Goal: Information Seeking & Learning: Learn about a topic

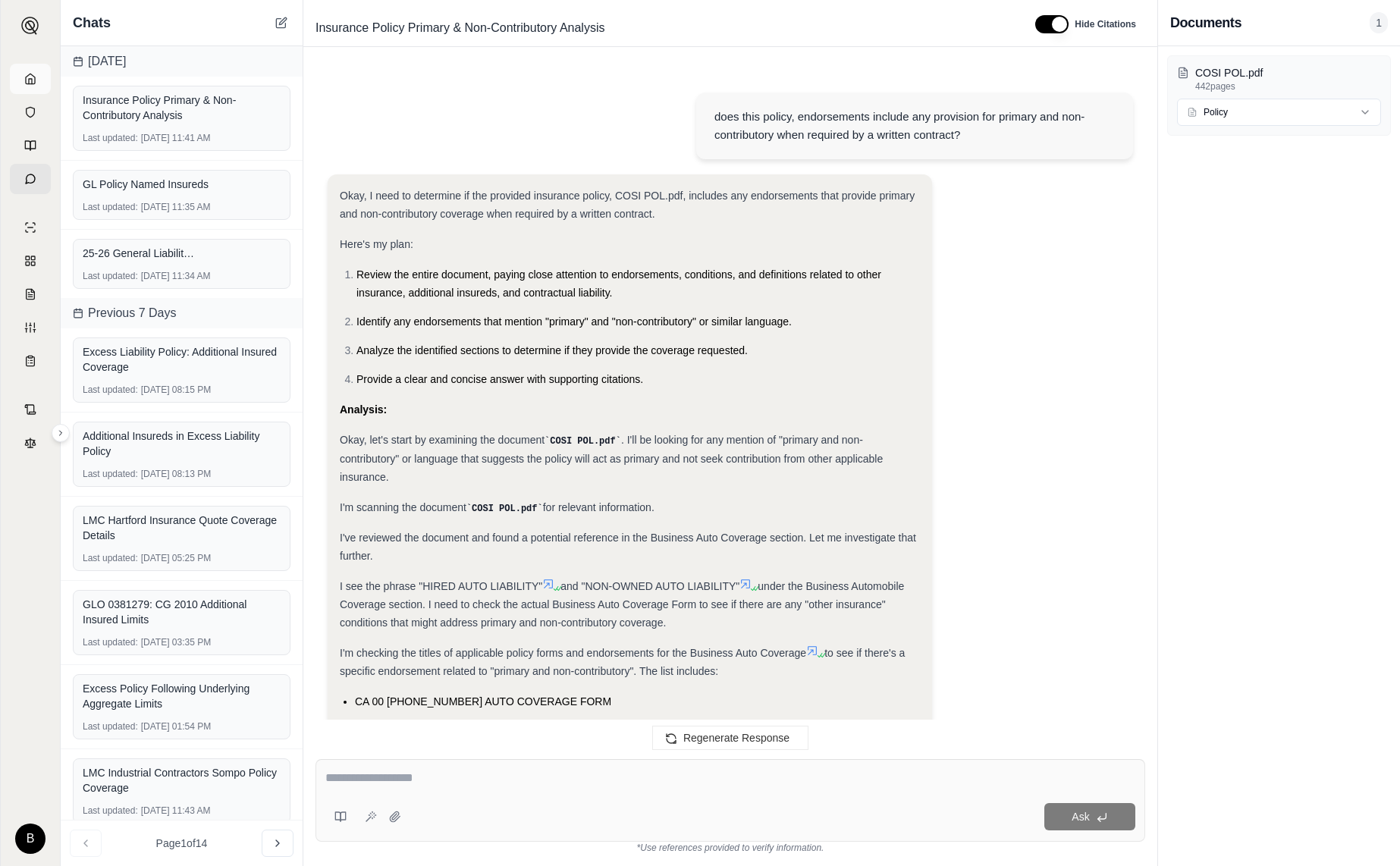
scroll to position [6988, 0]
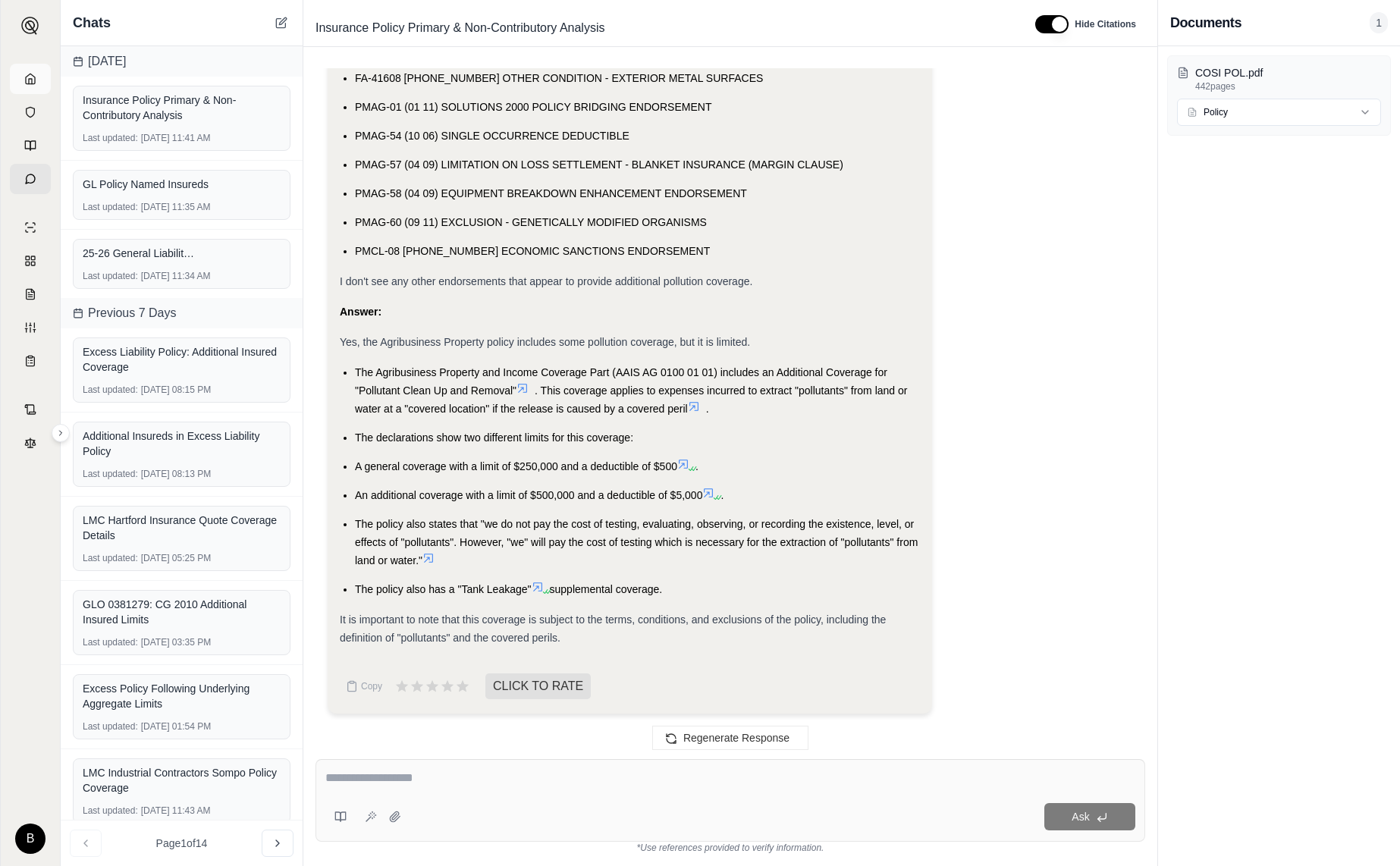
click at [30, 77] on icon at bounding box center [31, 79] width 12 height 12
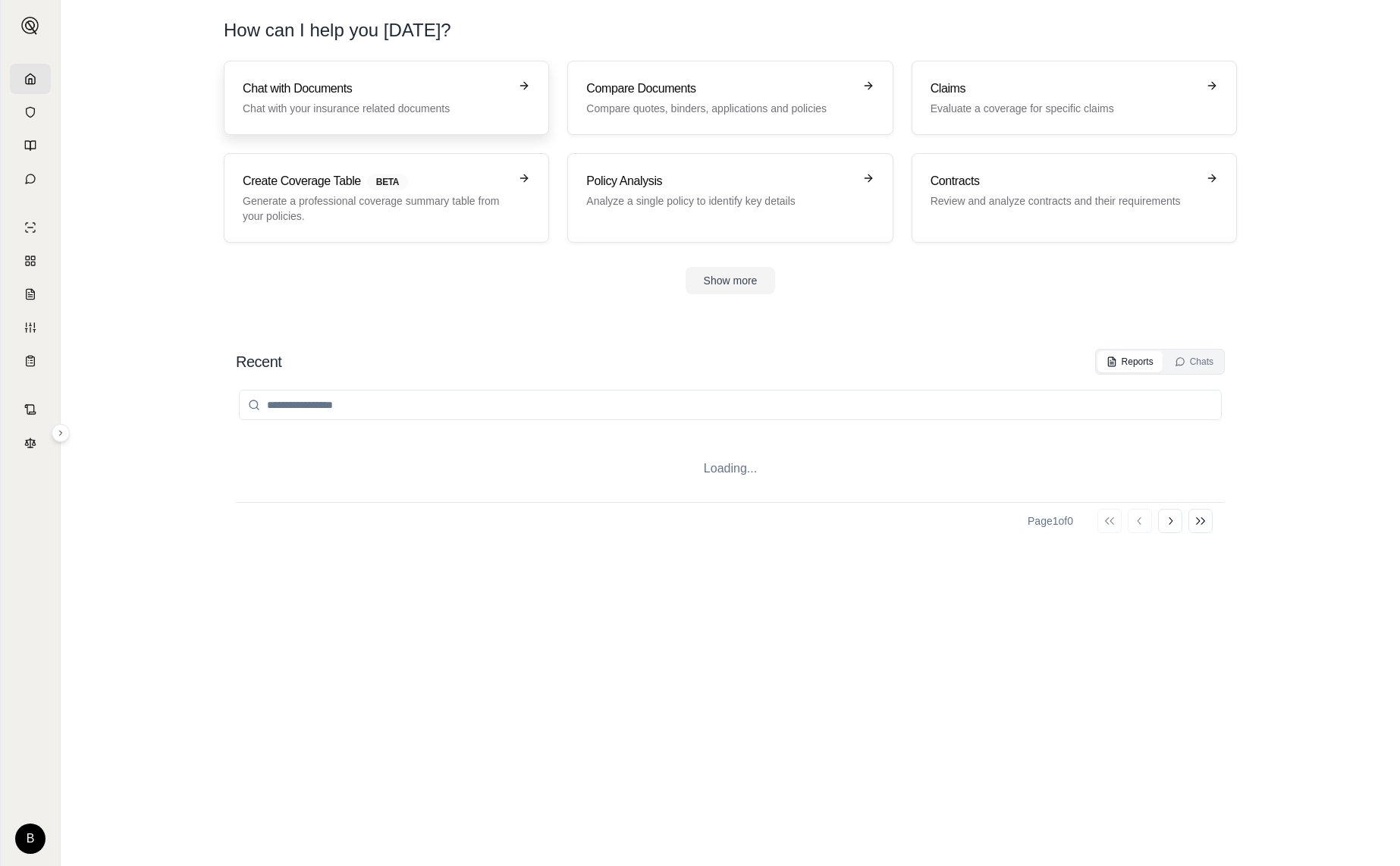
click at [291, 96] on h3 "Chat with Documents" at bounding box center [376, 89] width 266 height 18
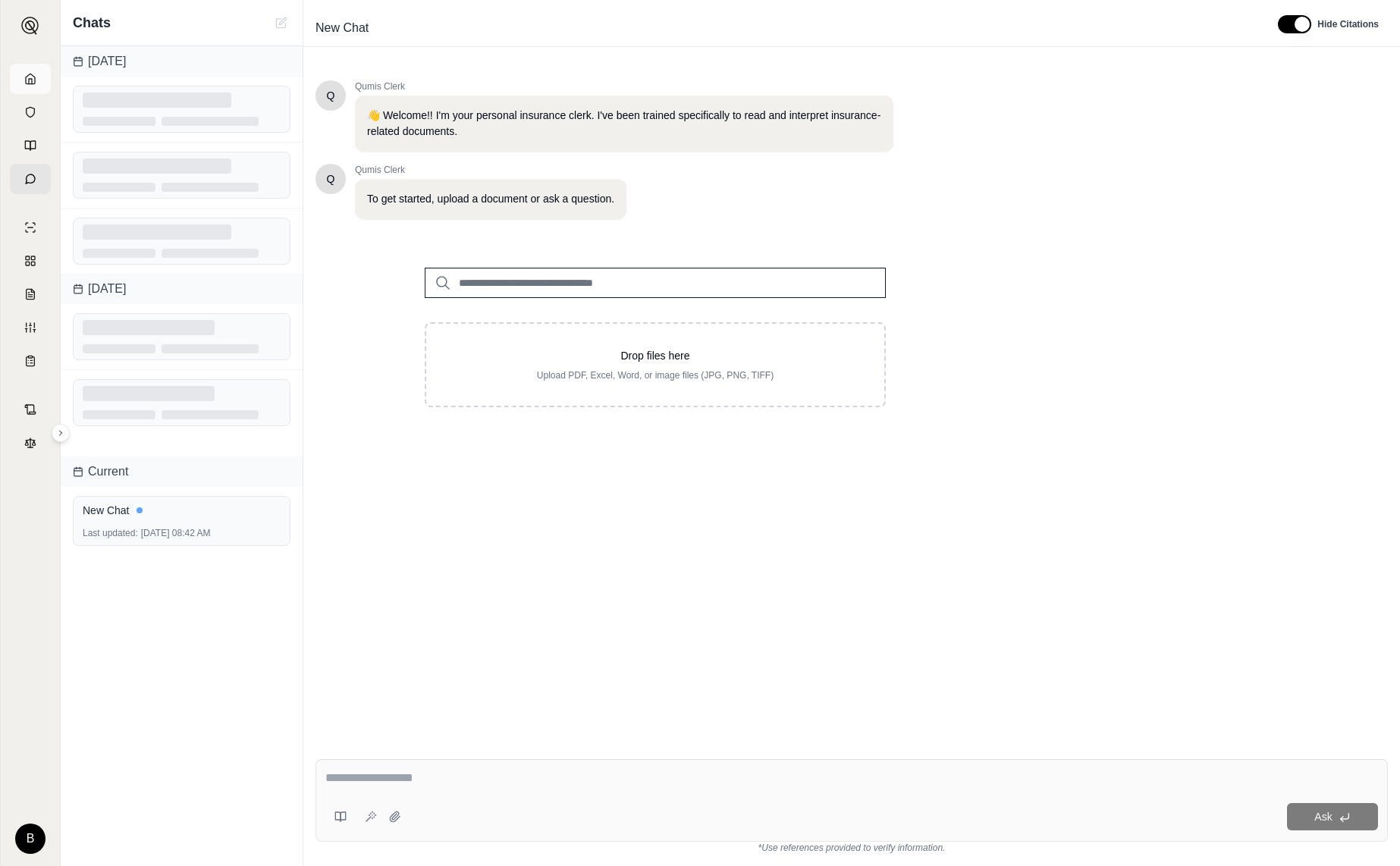
click at [33, 79] on icon at bounding box center [31, 79] width 12 height 12
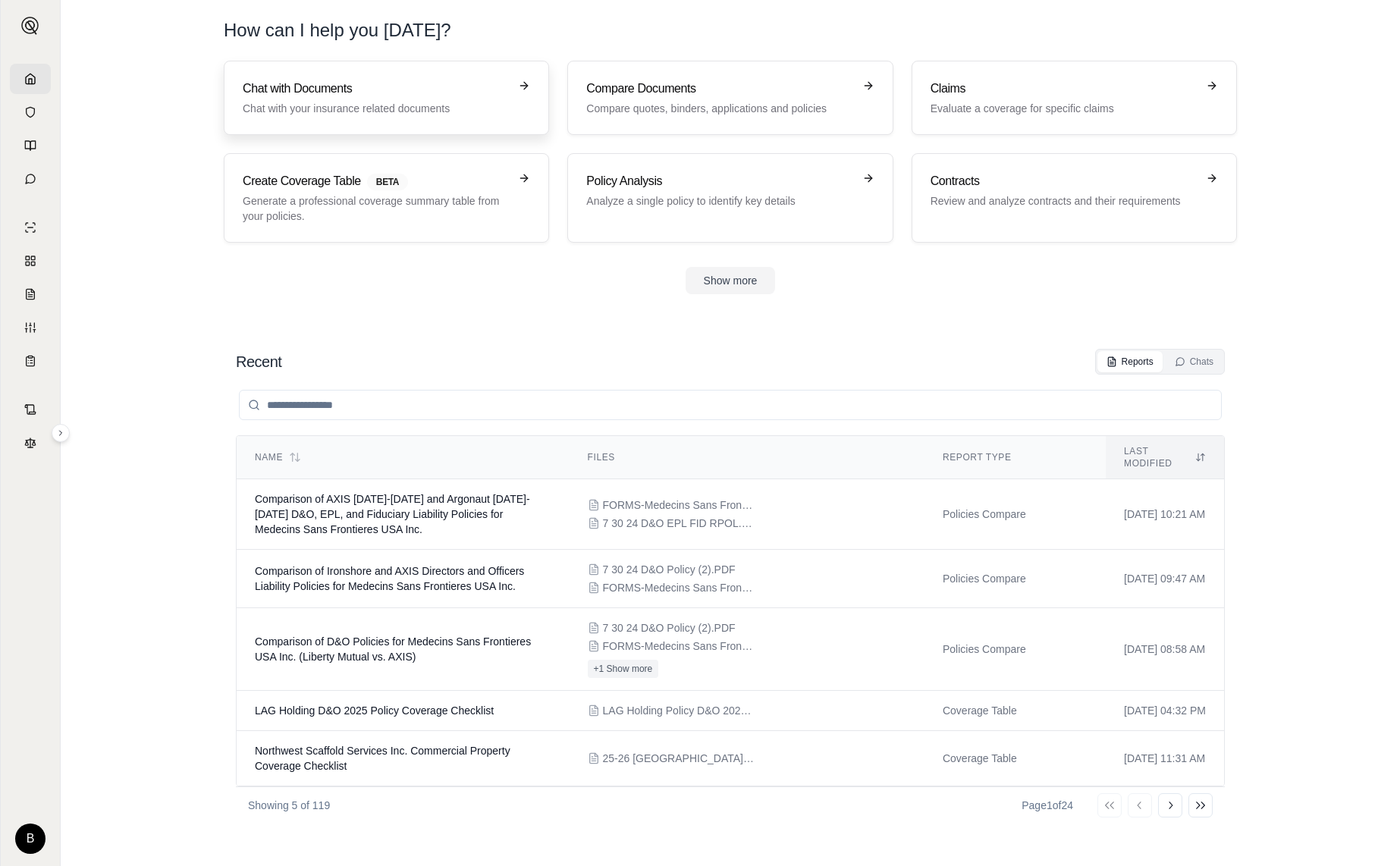
click at [357, 113] on p "Chat with your insurance related documents" at bounding box center [376, 108] width 266 height 15
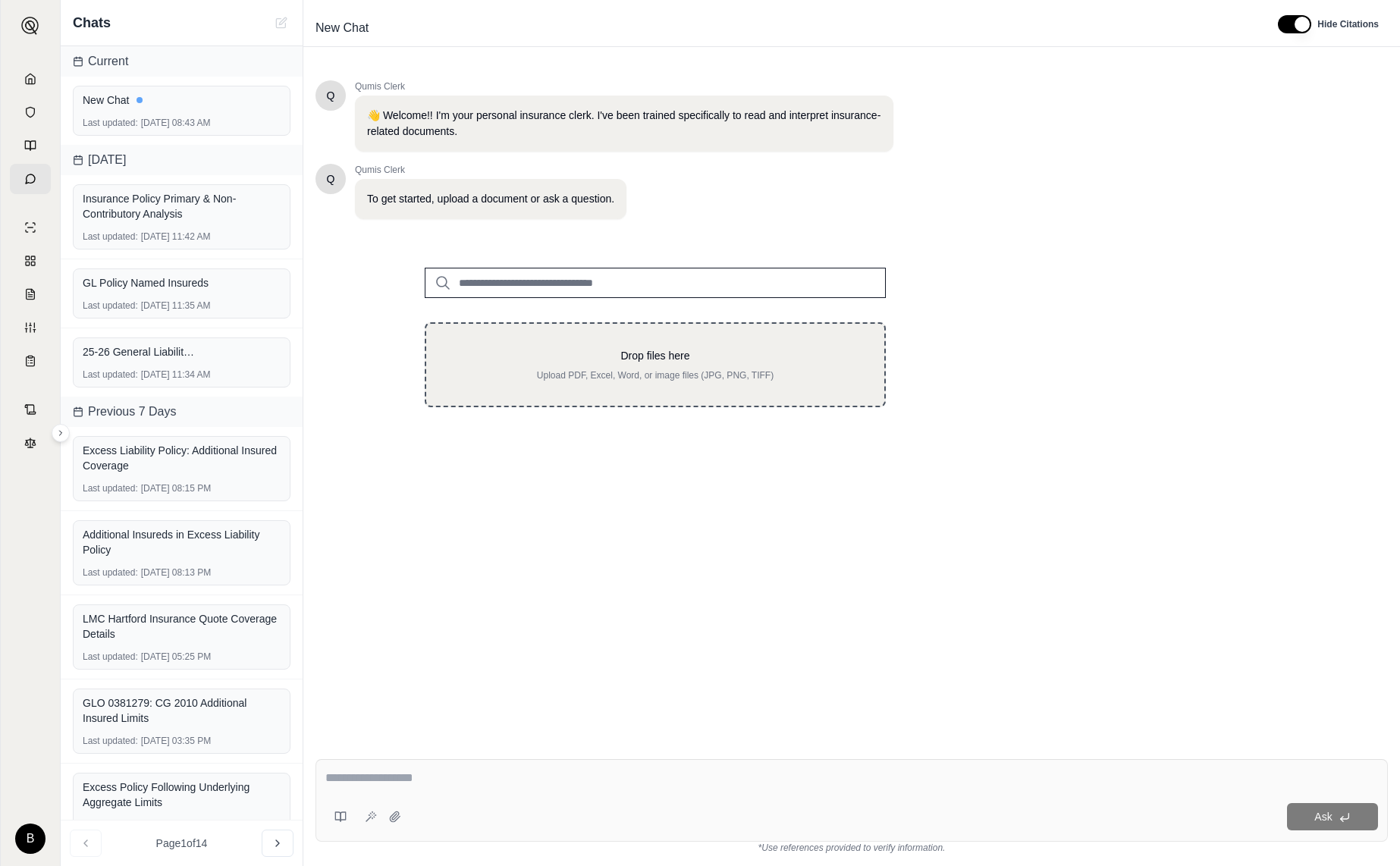
click at [609, 348] on p "Drop files here" at bounding box center [655, 355] width 410 height 15
type input "**********"
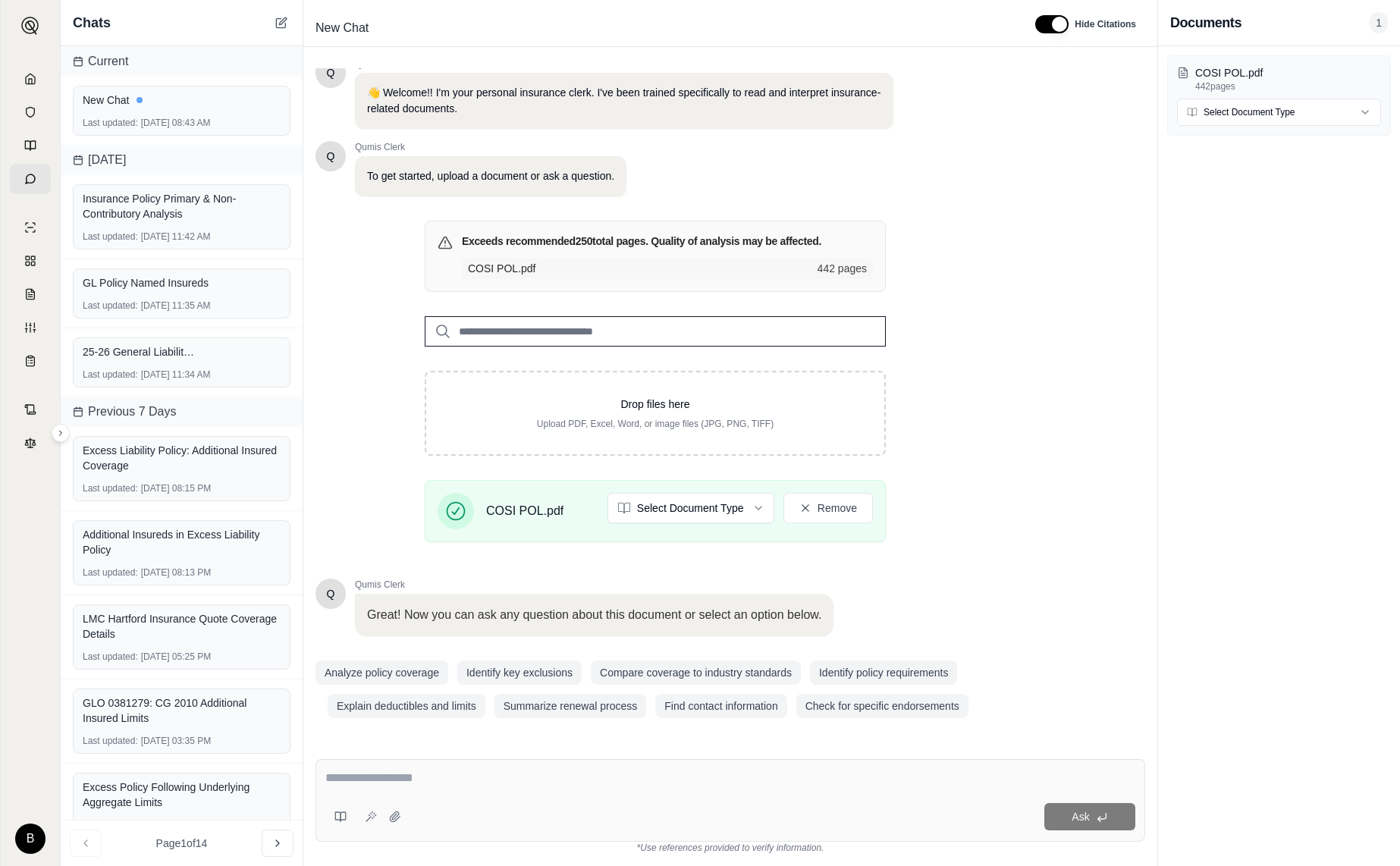
scroll to position [24, 0]
click at [761, 510] on html "B Chats Current New Chat Last updated: [DATE] 08:43 AM [DATE] Insurance Policy …" at bounding box center [700, 433] width 1400 height 866
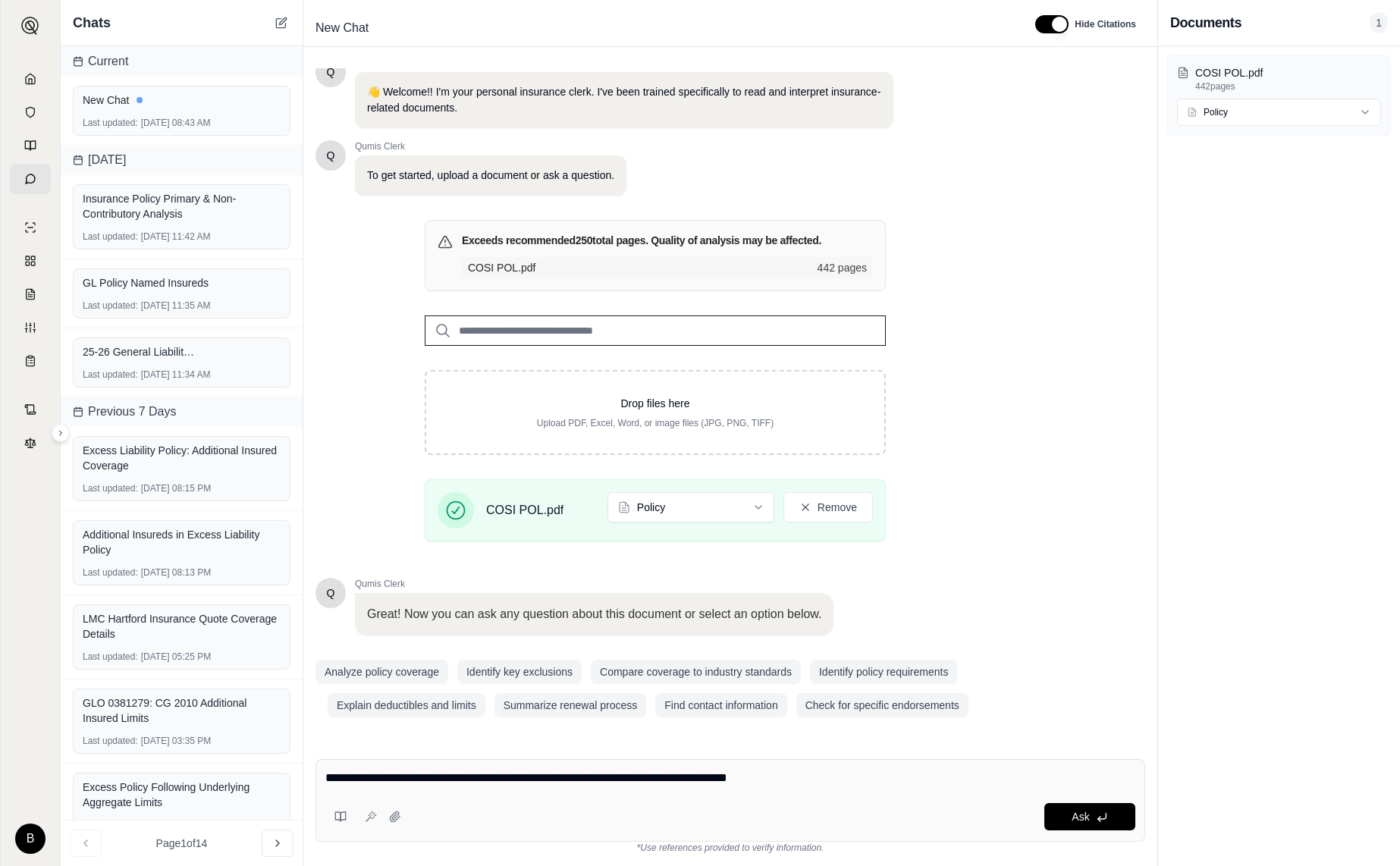
type textarea "**********"
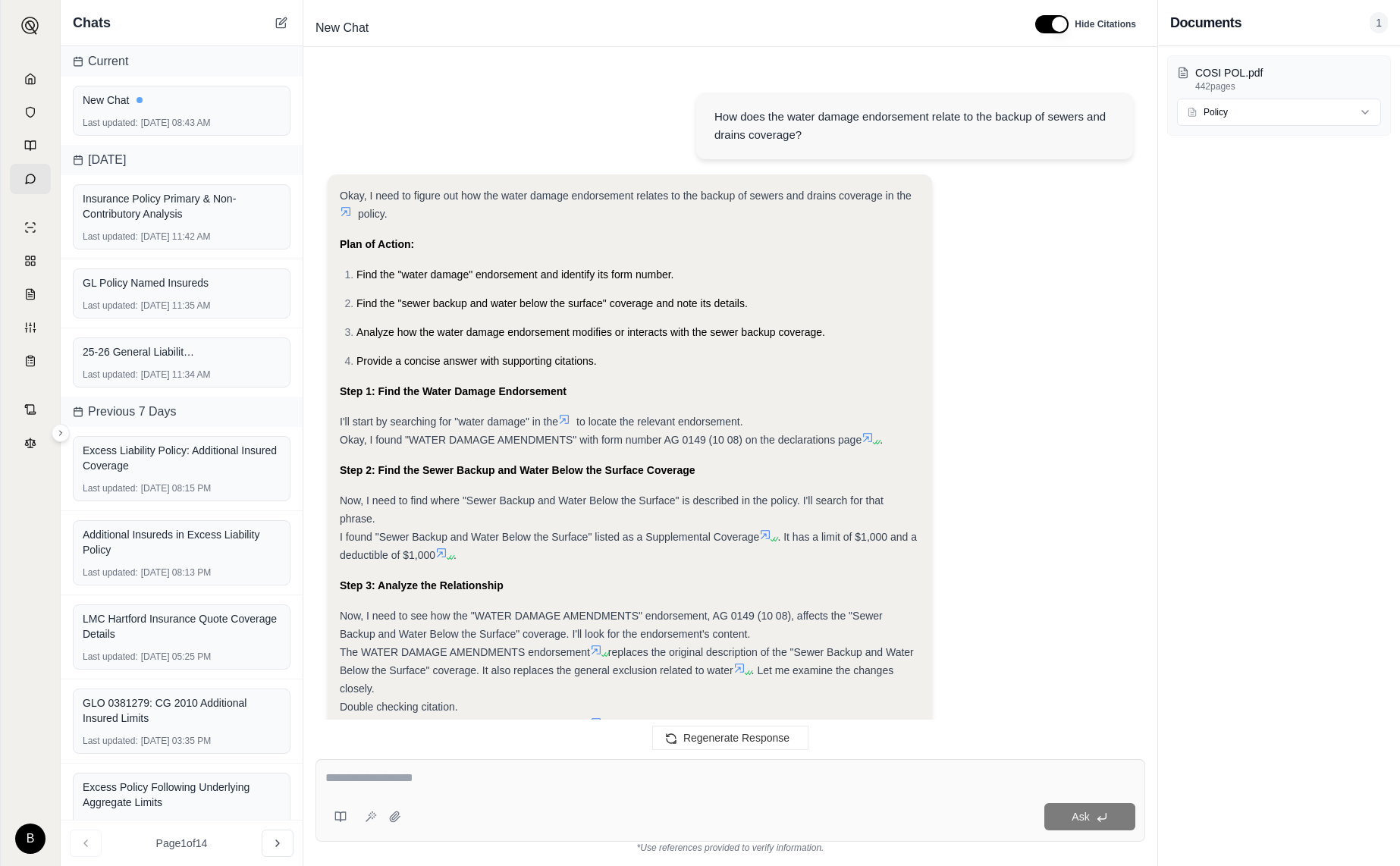
scroll to position [532, 0]
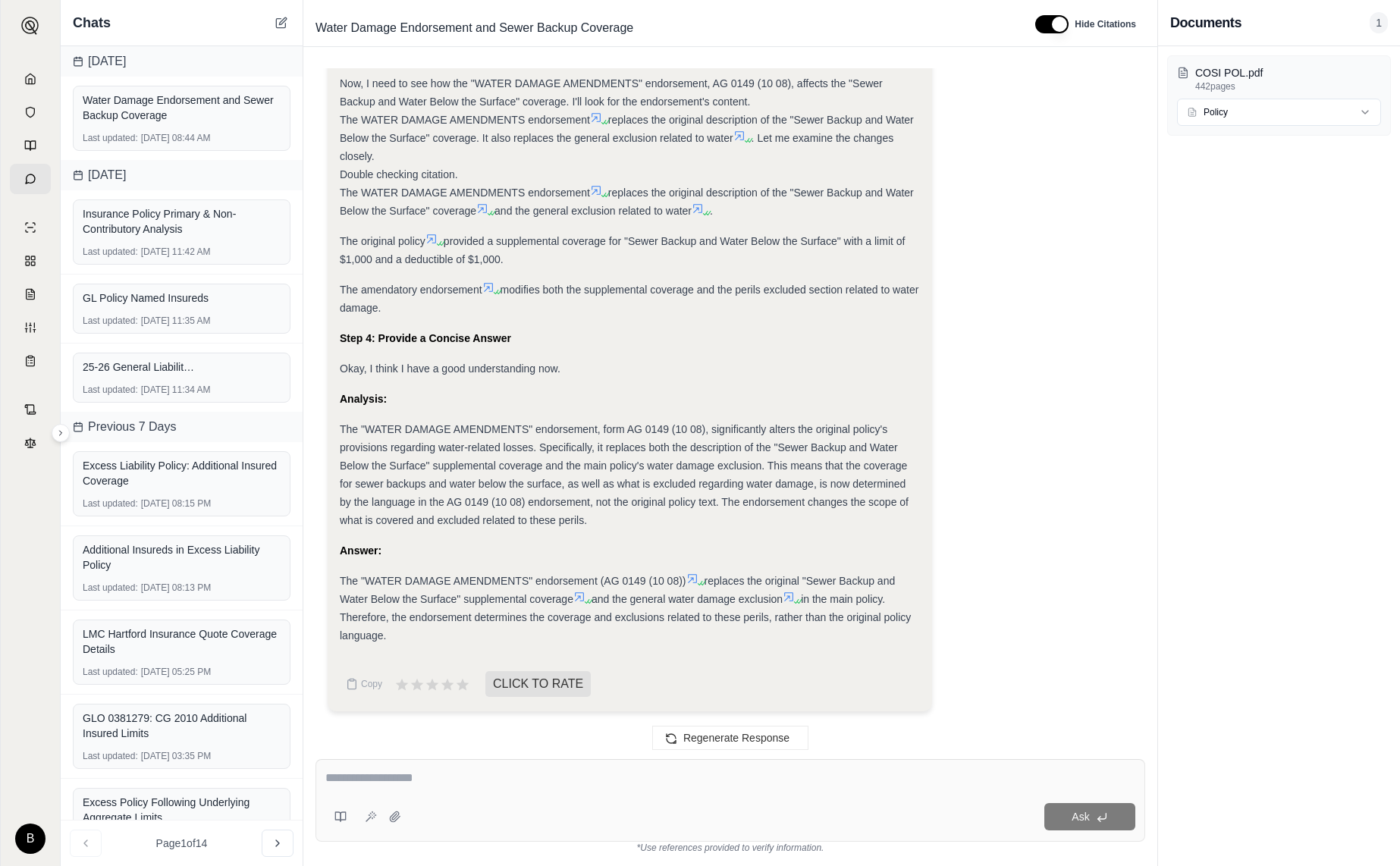
click at [575, 591] on div "The "WATER DAMAGE AMENDMENTS" endorsement (AG 0149 (10 08)) replaces the origin…" at bounding box center [630, 608] width 580 height 73
click at [580, 595] on icon at bounding box center [580, 597] width 9 height 9
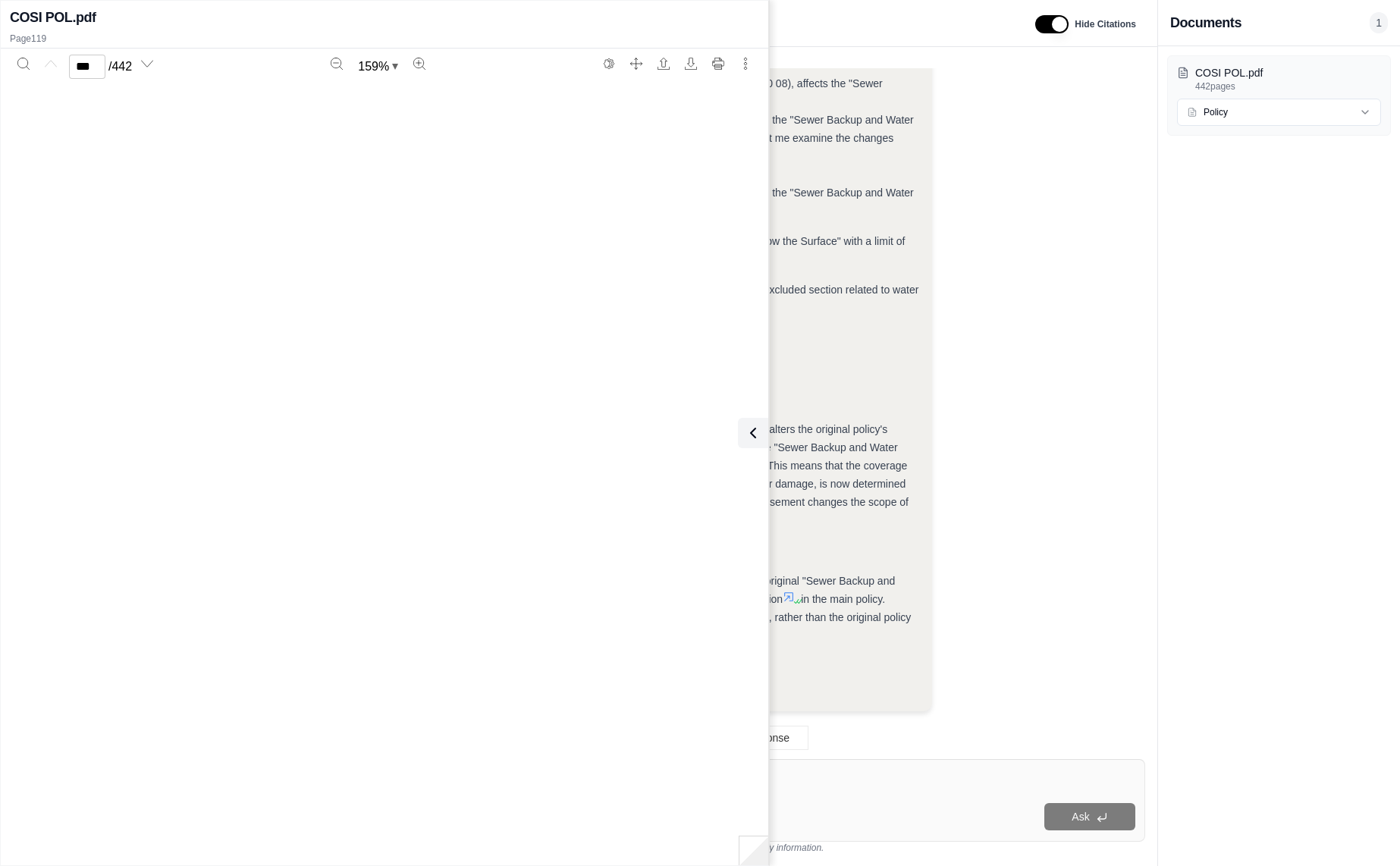
type input "***"
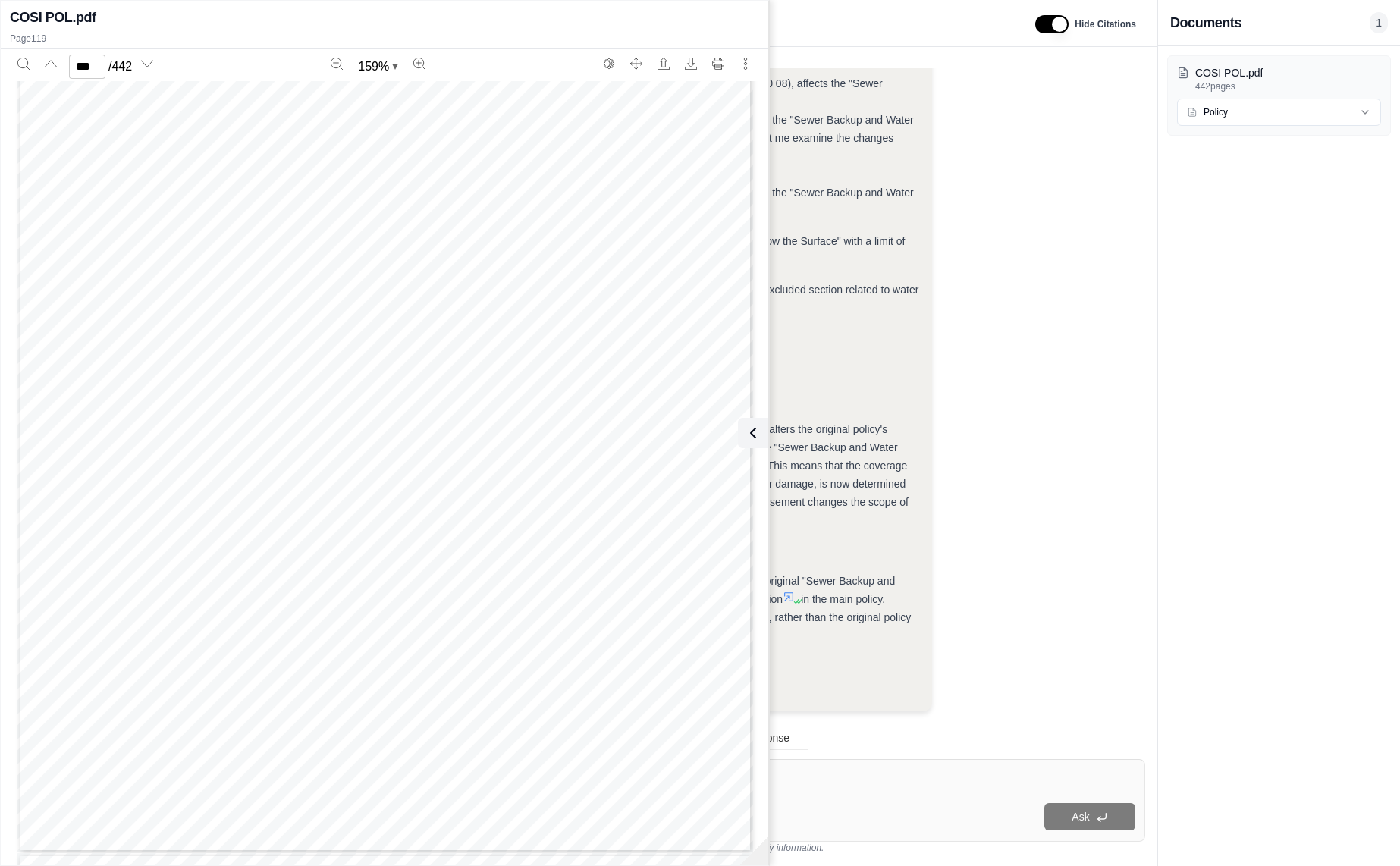
scroll to position [112634, 0]
click at [757, 438] on icon at bounding box center [750, 433] width 18 height 18
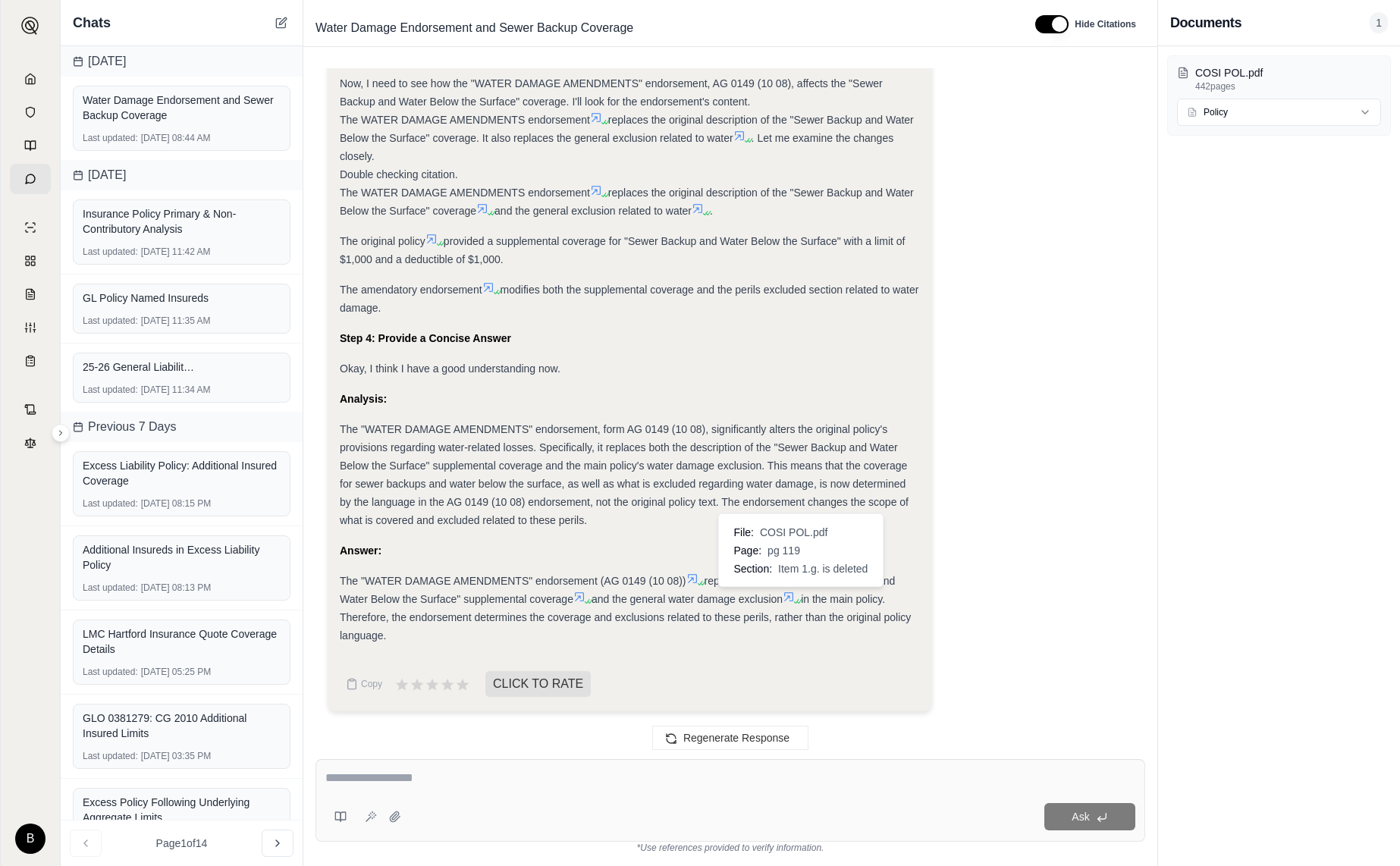
click at [793, 596] on icon at bounding box center [789, 597] width 9 height 9
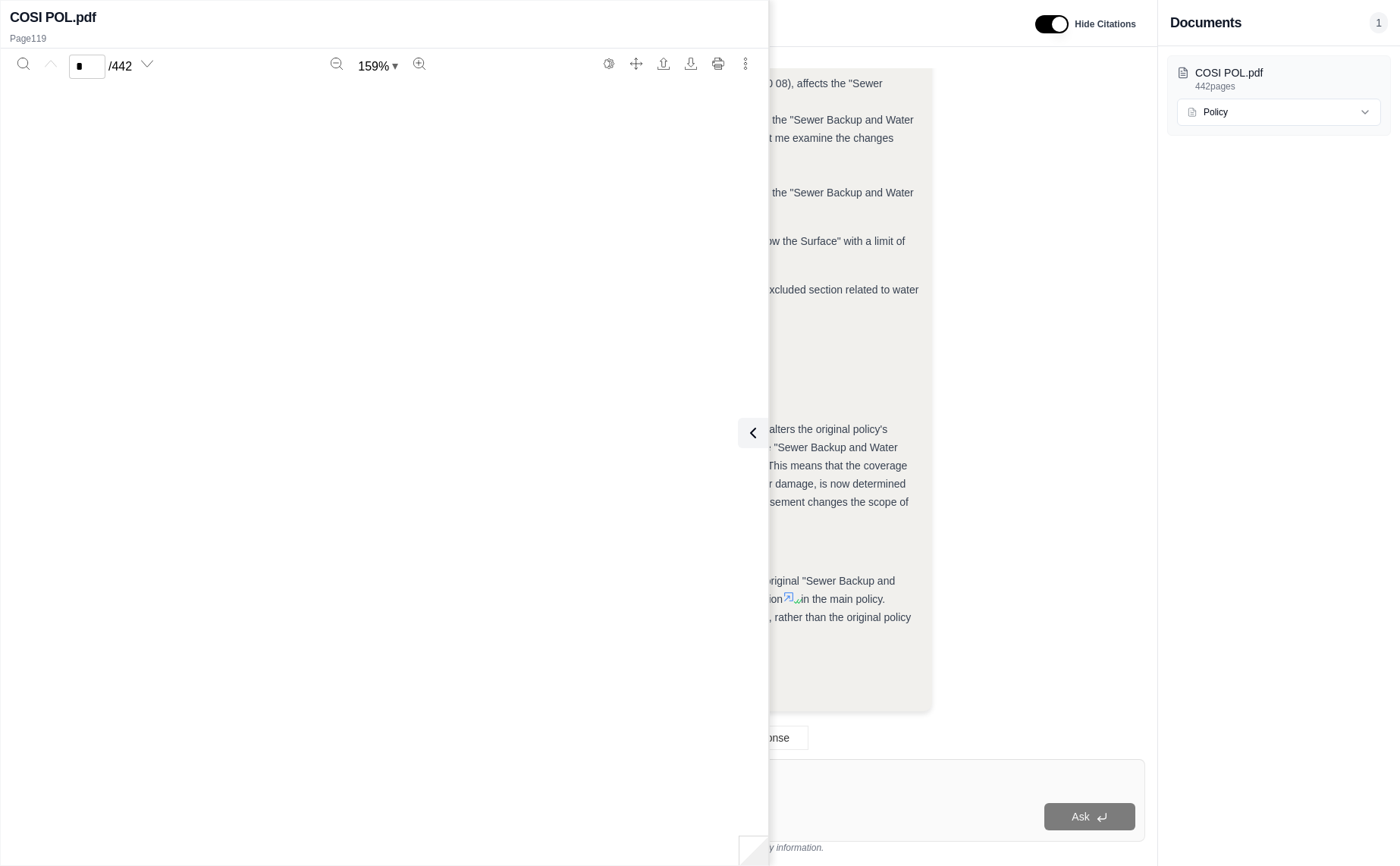
scroll to position [112421, 0]
type input "***"
click at [752, 435] on icon at bounding box center [750, 433] width 18 height 18
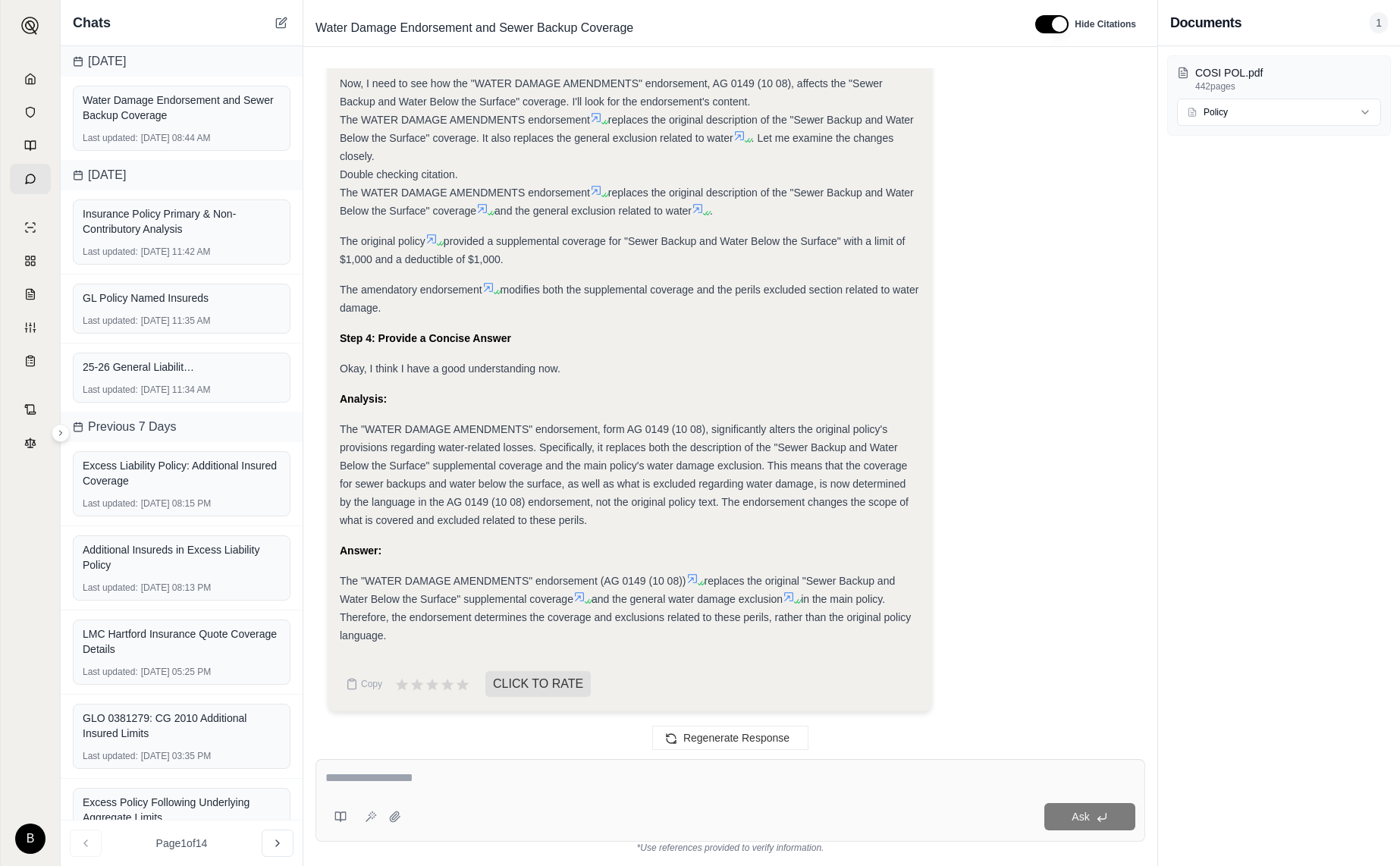
click at [605, 774] on textarea at bounding box center [730, 777] width 810 height 18
type textarea "**********"
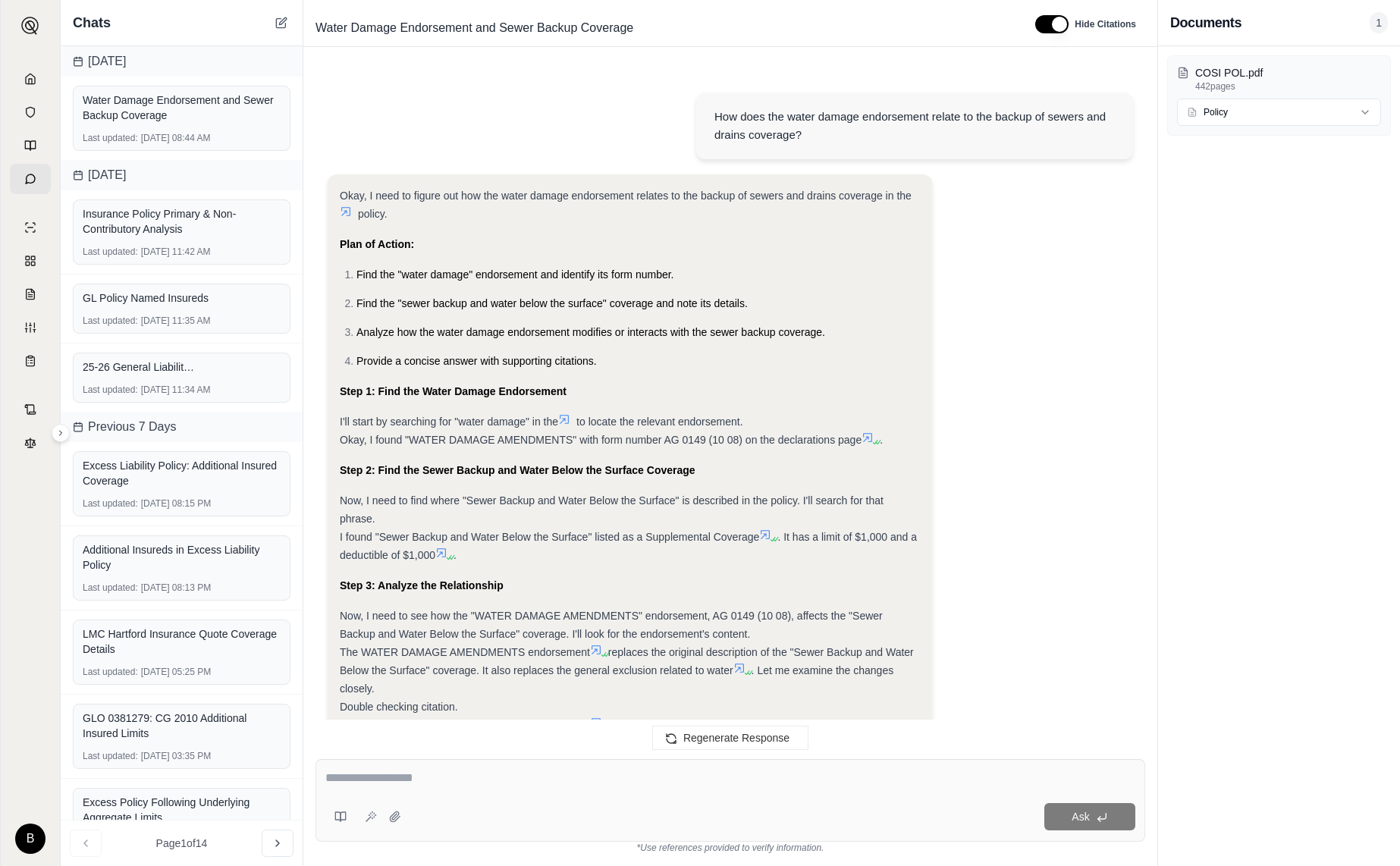
scroll to position [1716, 0]
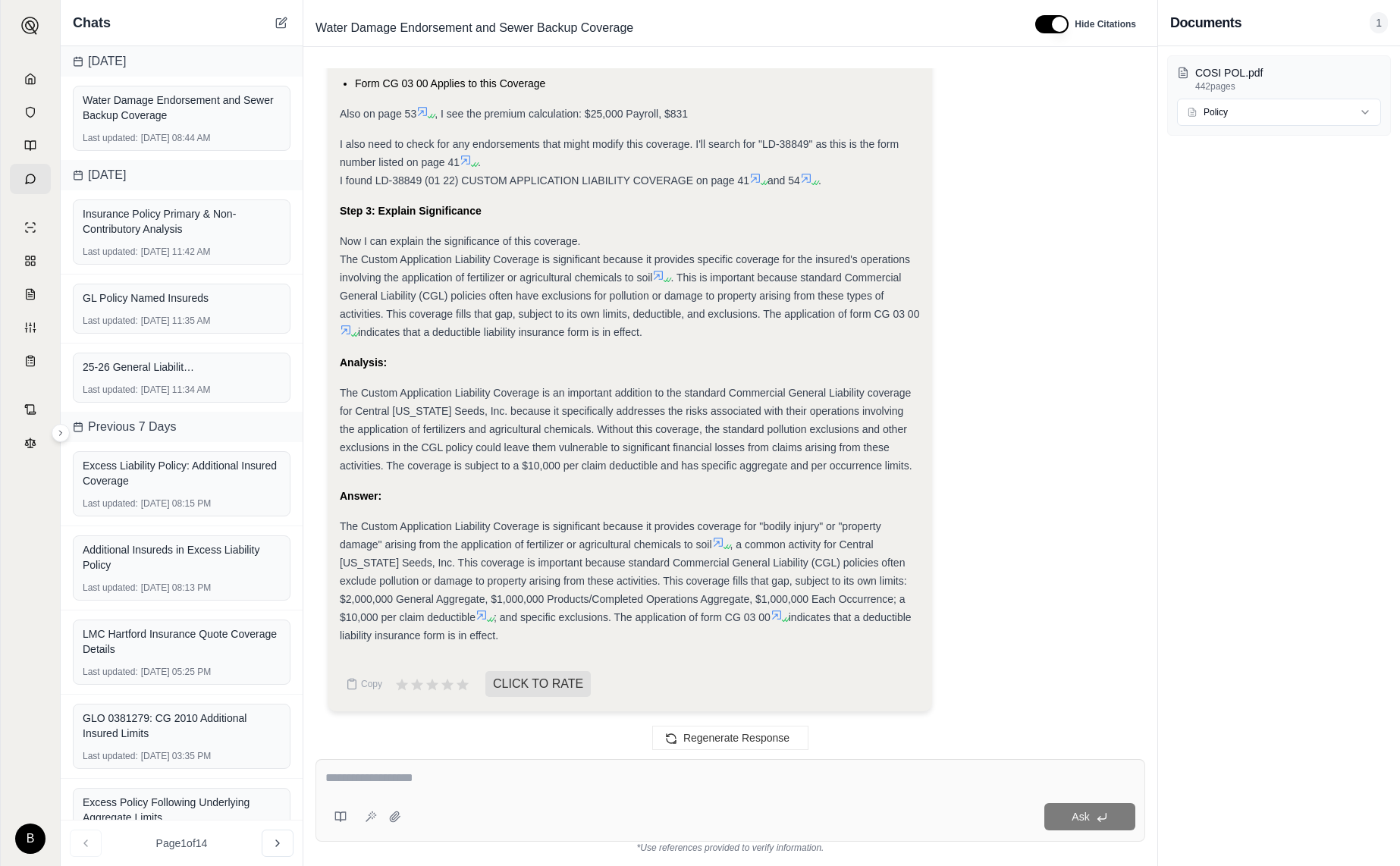
click at [754, 795] on div "Ask" at bounding box center [730, 800] width 829 height 83
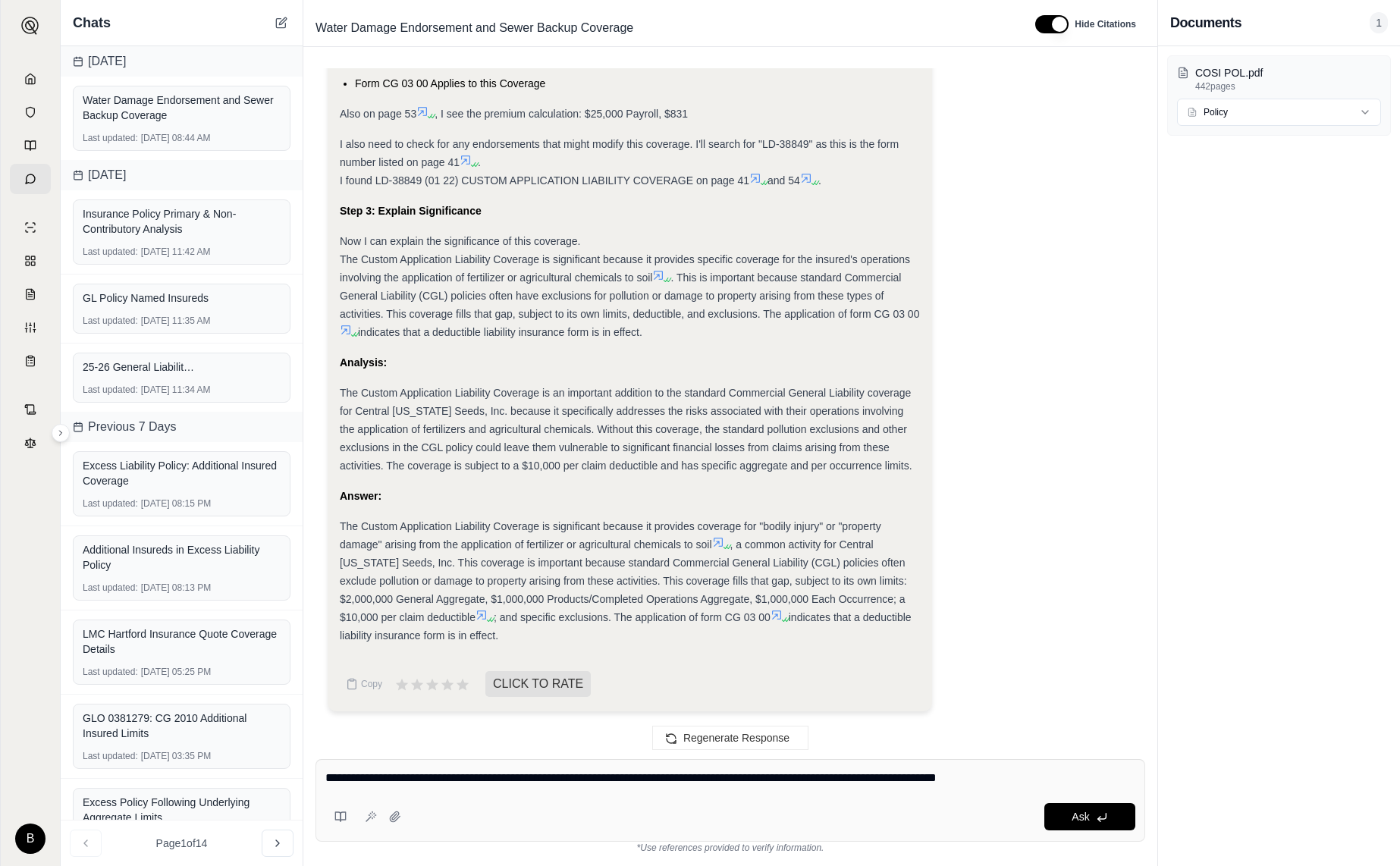
type textarea "**********"
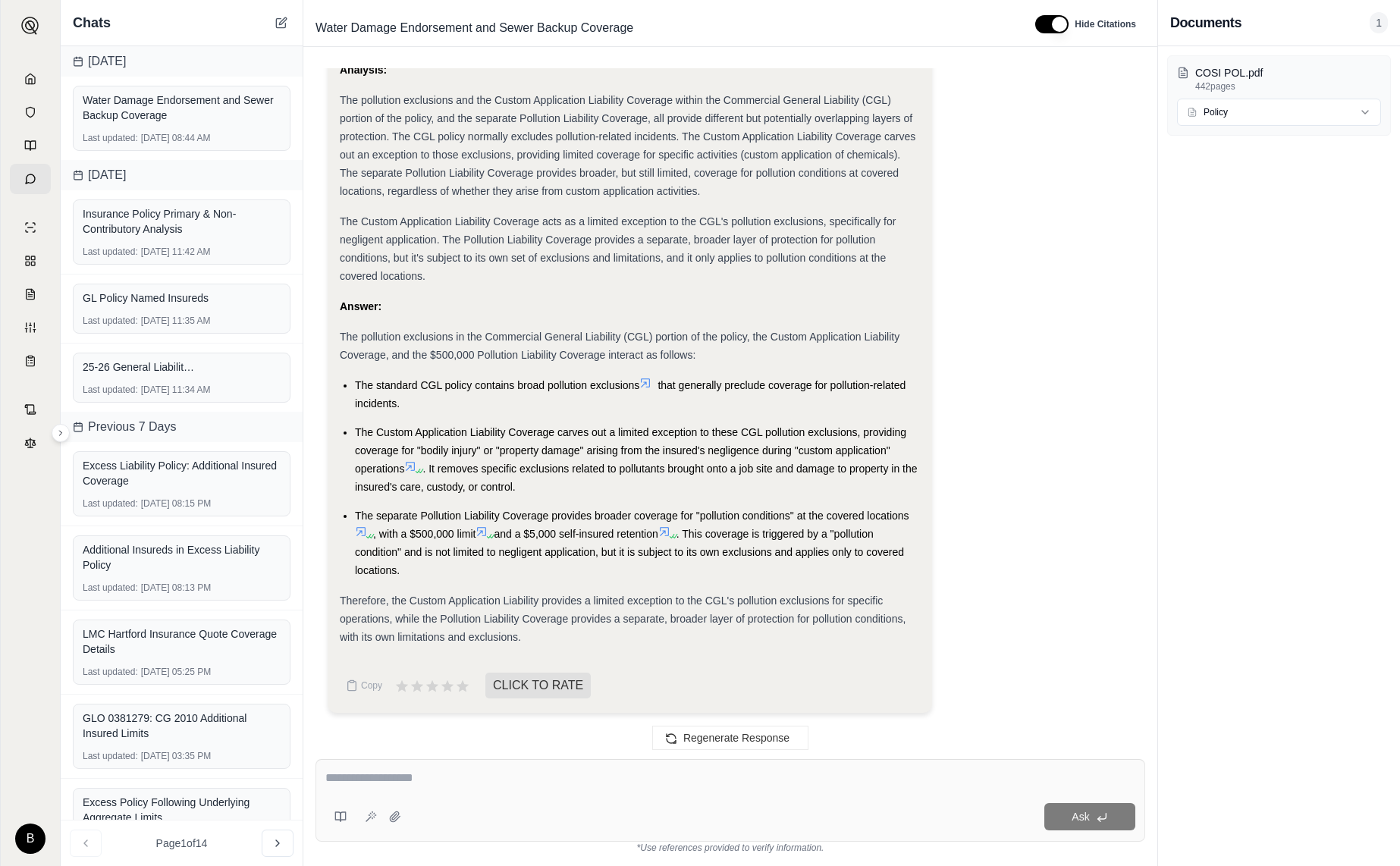
scroll to position [3586, 0]
click at [485, 528] on icon at bounding box center [482, 530] width 9 height 9
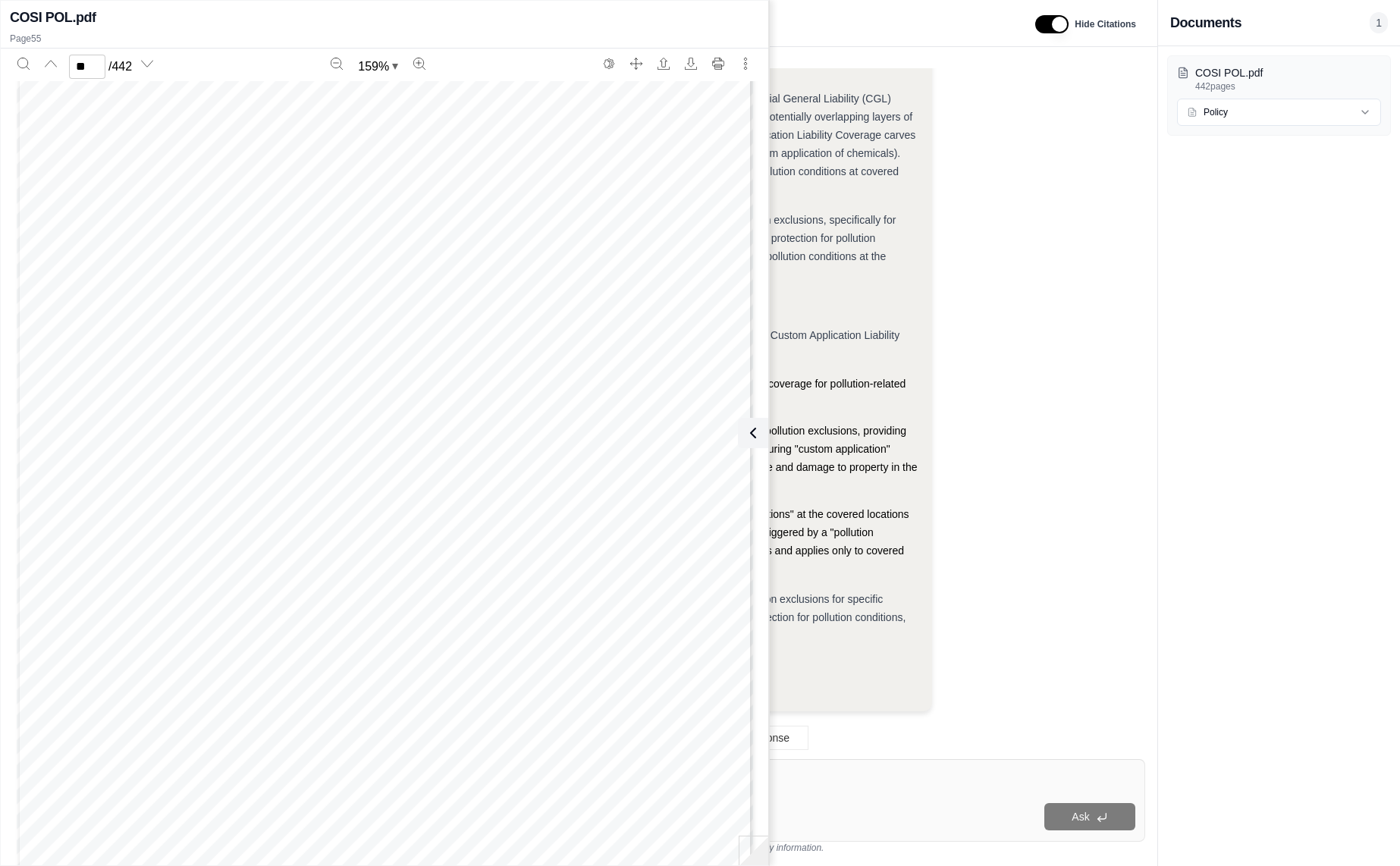
scroll to position [51564, 0]
type input "**"
click at [753, 431] on icon at bounding box center [750, 433] width 18 height 18
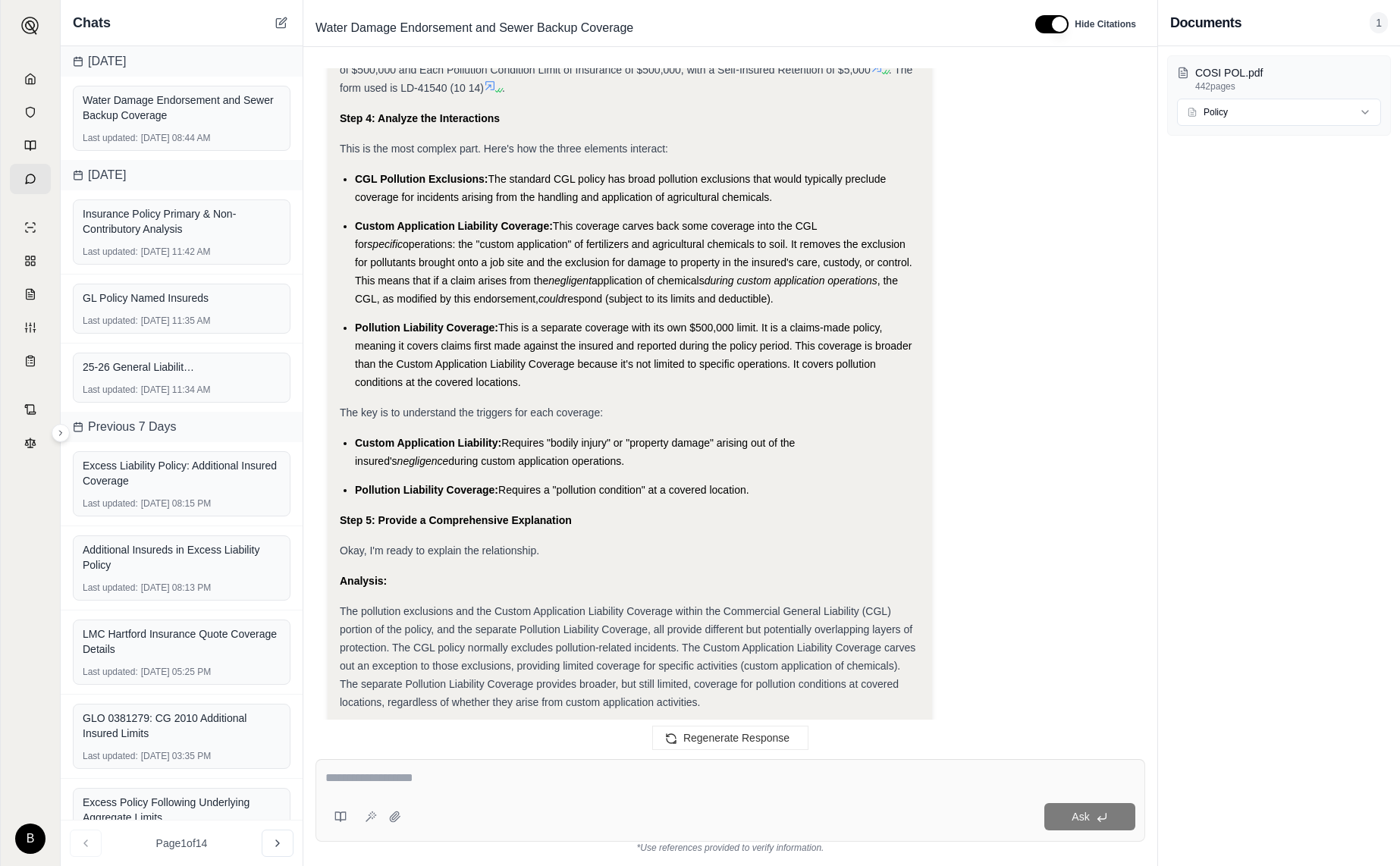
scroll to position [3062, 0]
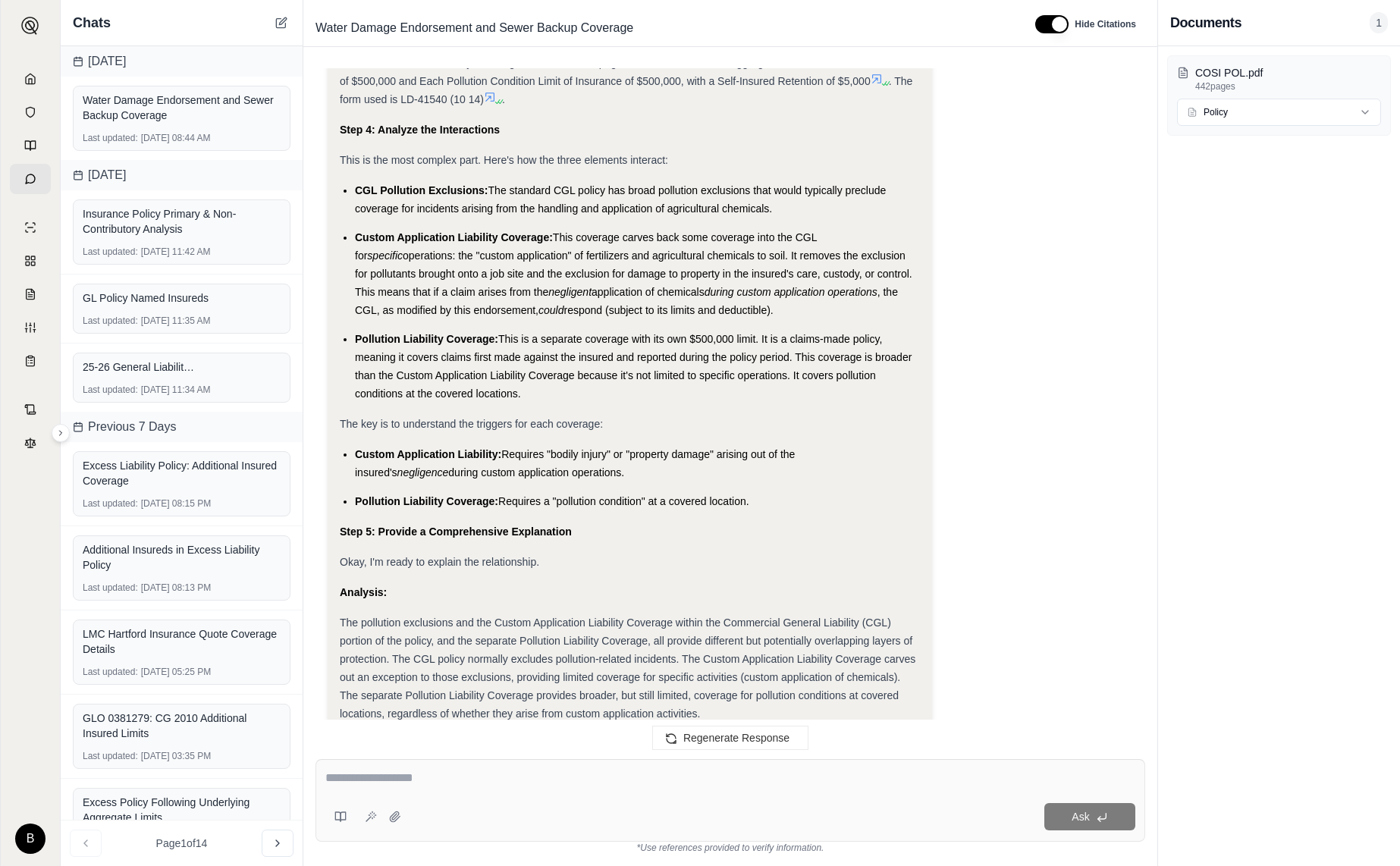
click at [617, 794] on div "Ask" at bounding box center [730, 800] width 829 height 83
type textarea "**********"
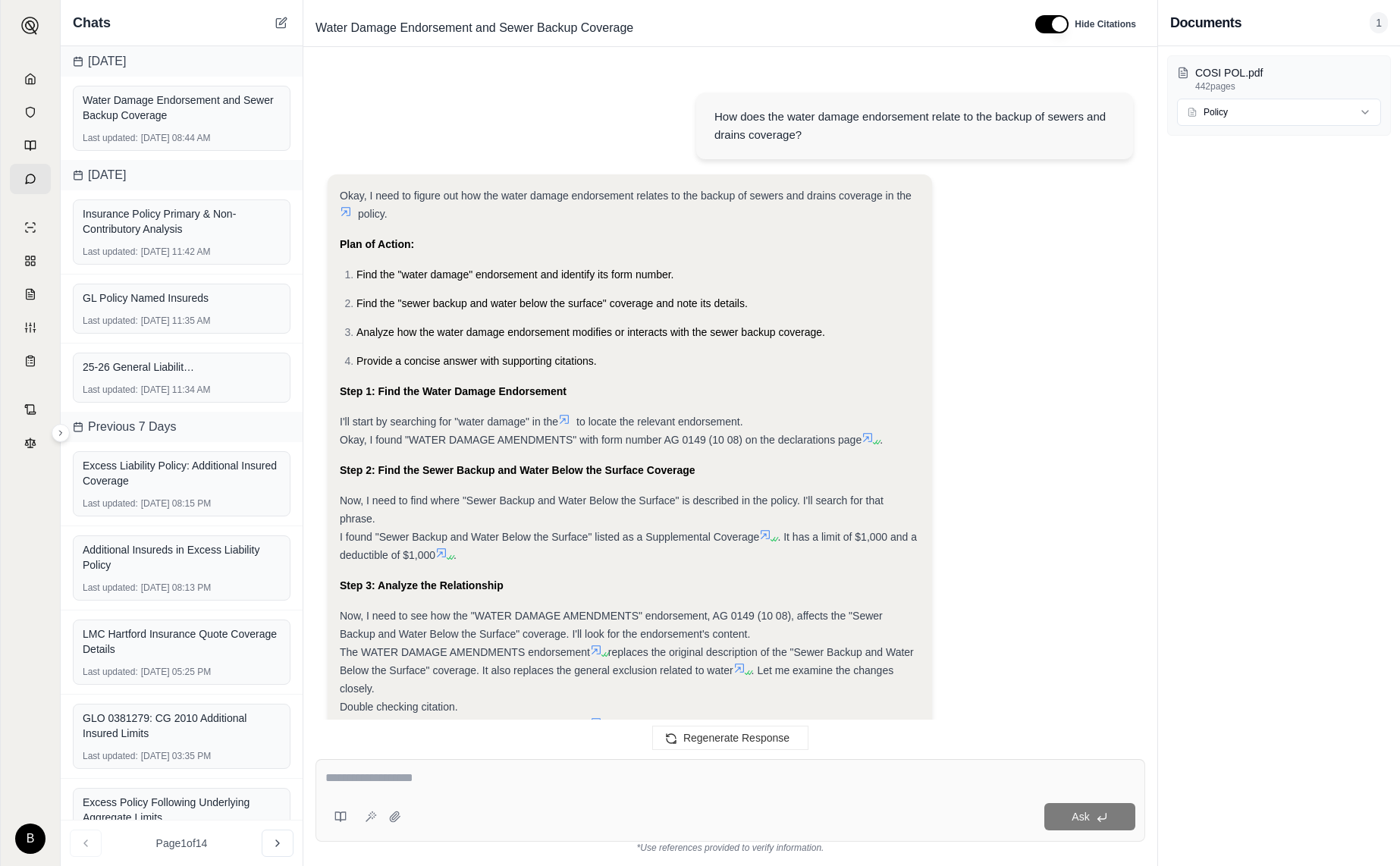
scroll to position [4334, 0]
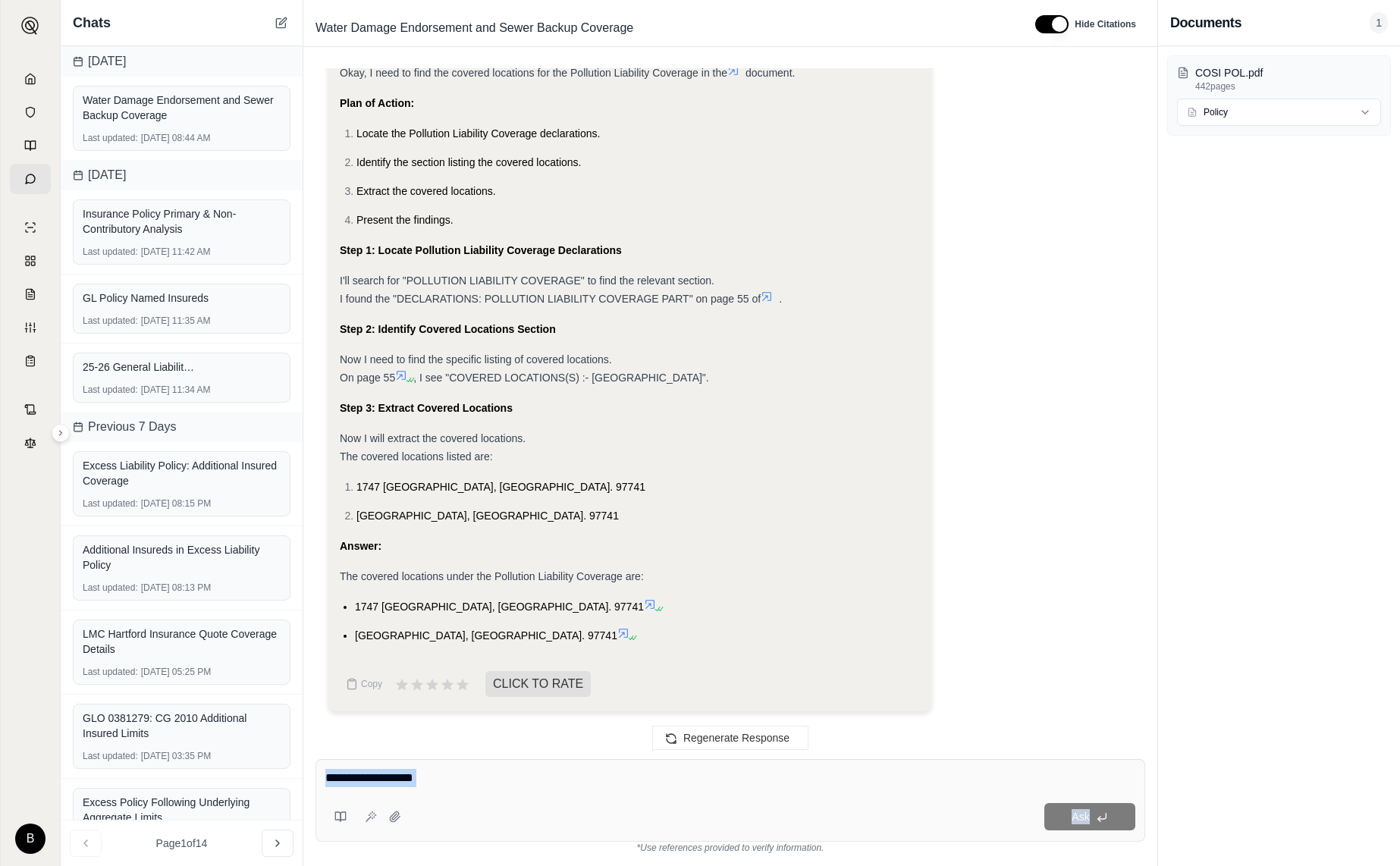
click at [643, 825] on div "Ask" at bounding box center [730, 800] width 829 height 83
type textarea "**********"
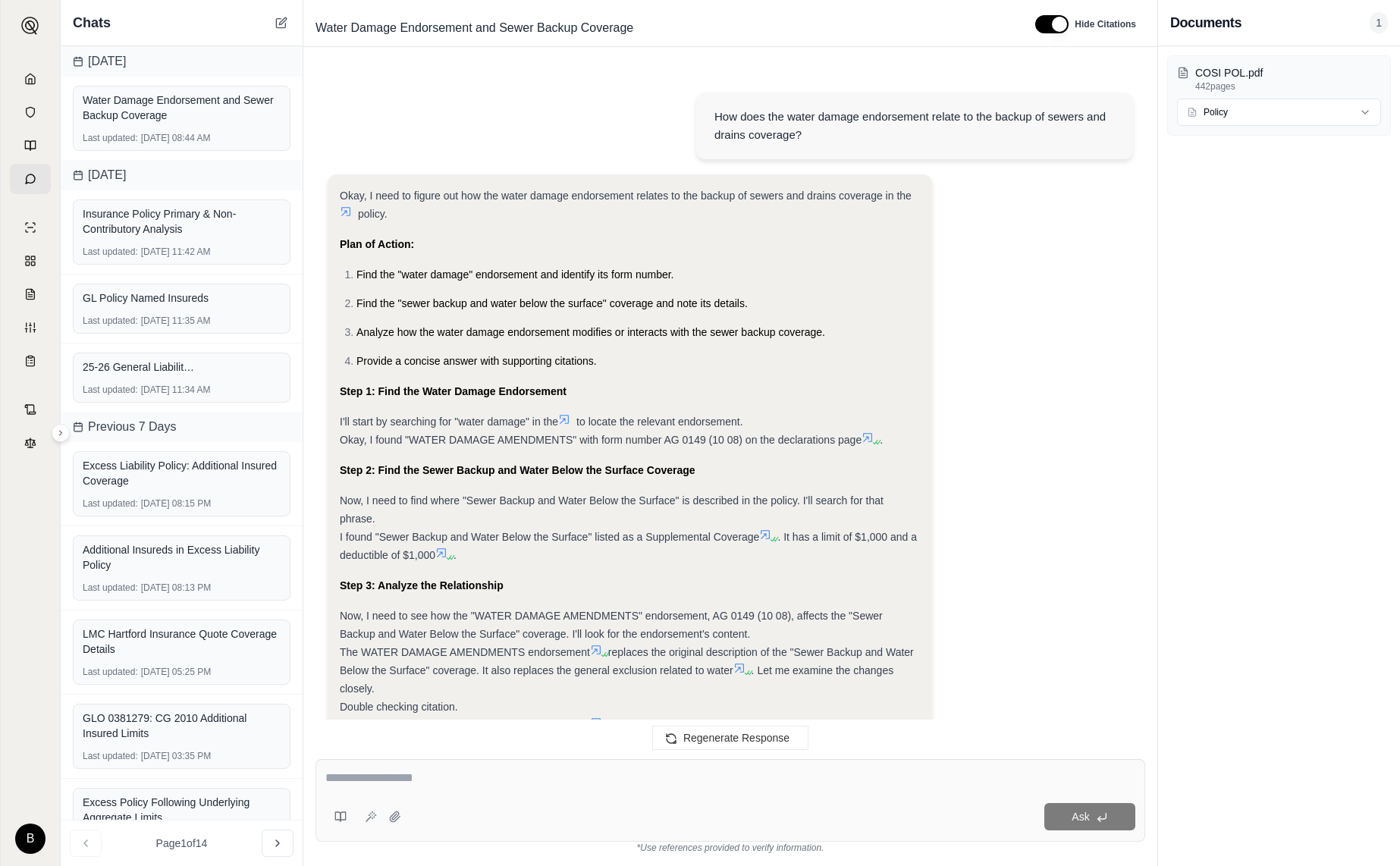
scroll to position [5457, 0]
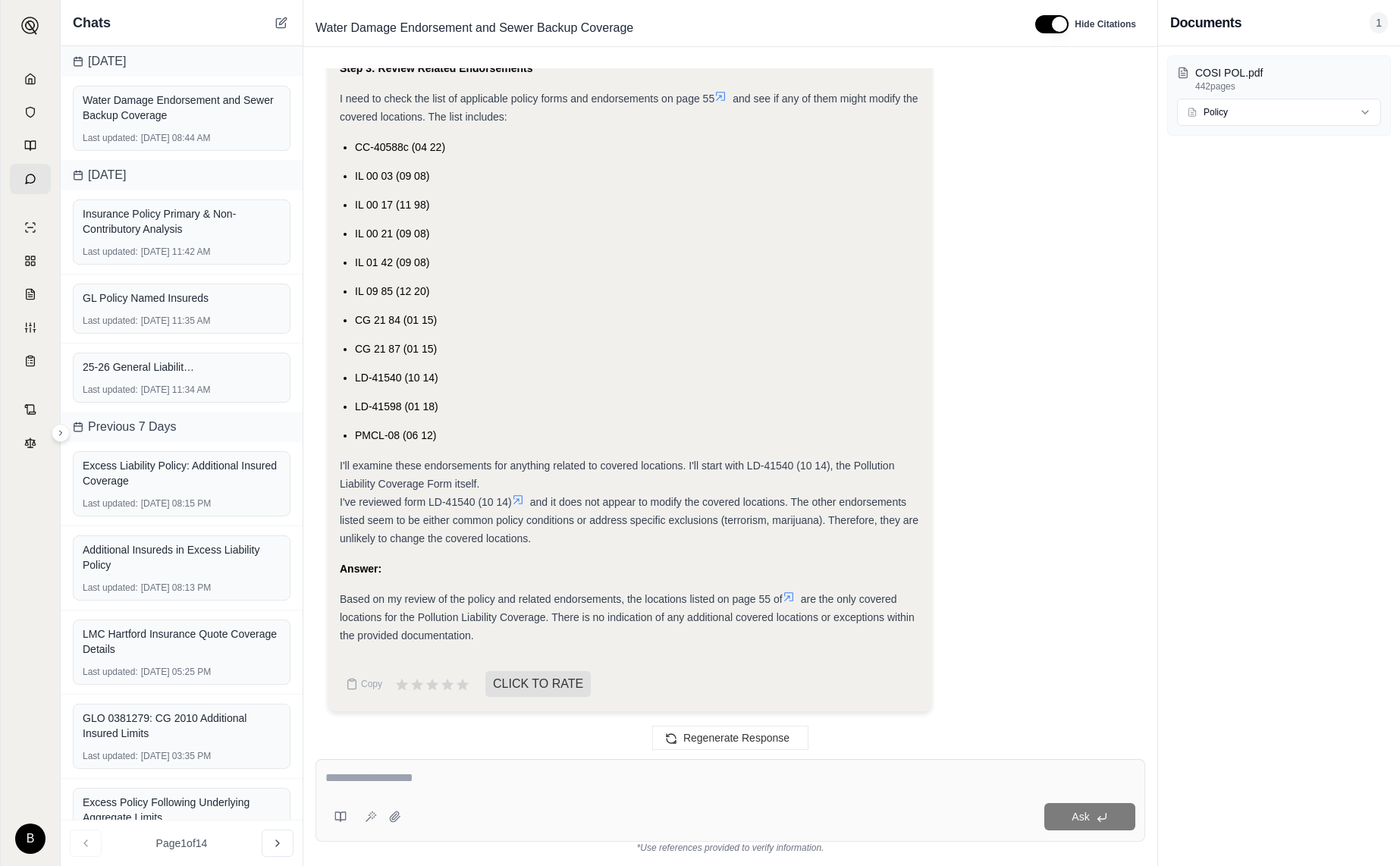
click at [791, 596] on icon at bounding box center [789, 597] width 12 height 12
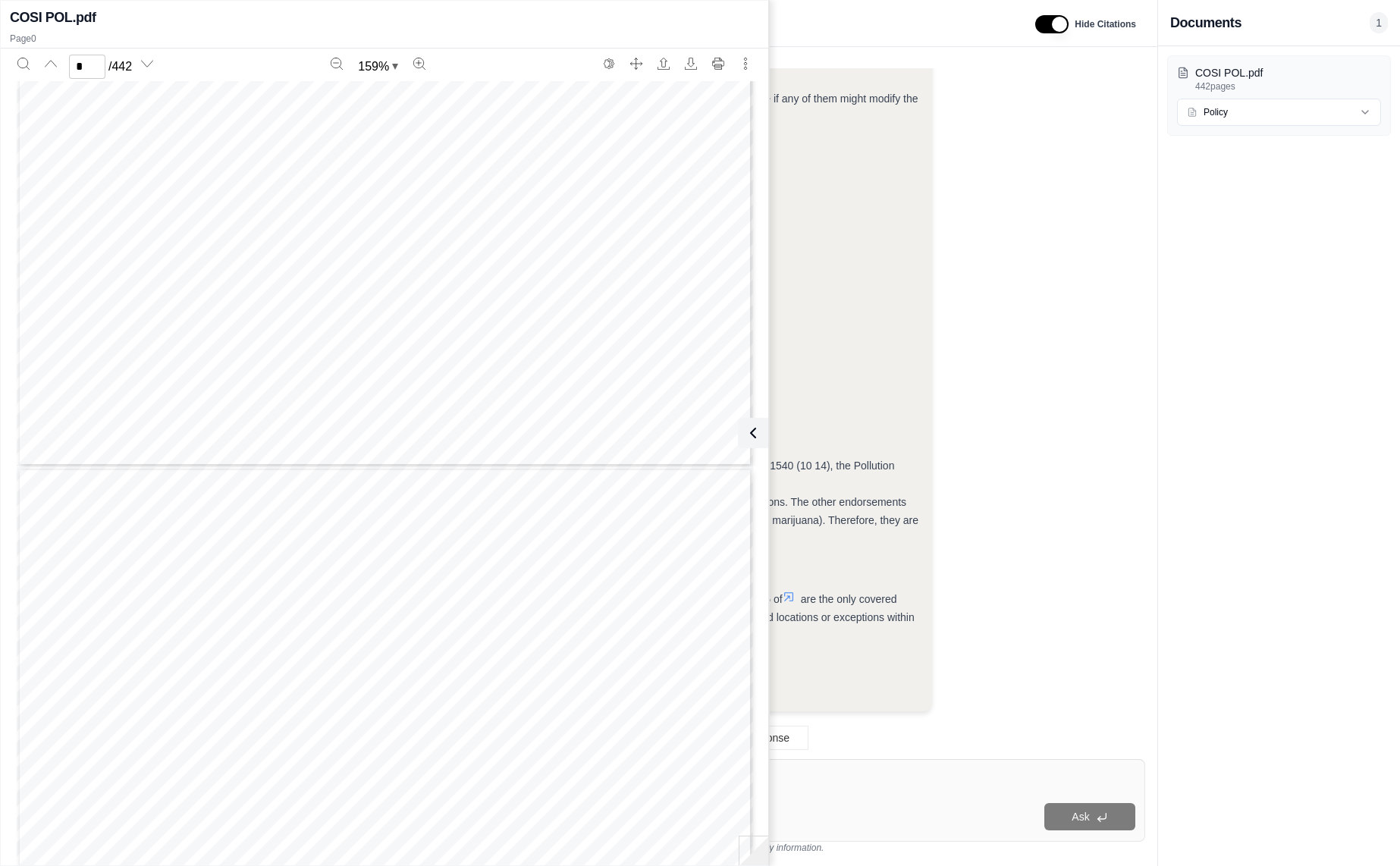
scroll to position [2475, 0]
type input "*"
click at [756, 437] on icon at bounding box center [750, 433] width 18 height 18
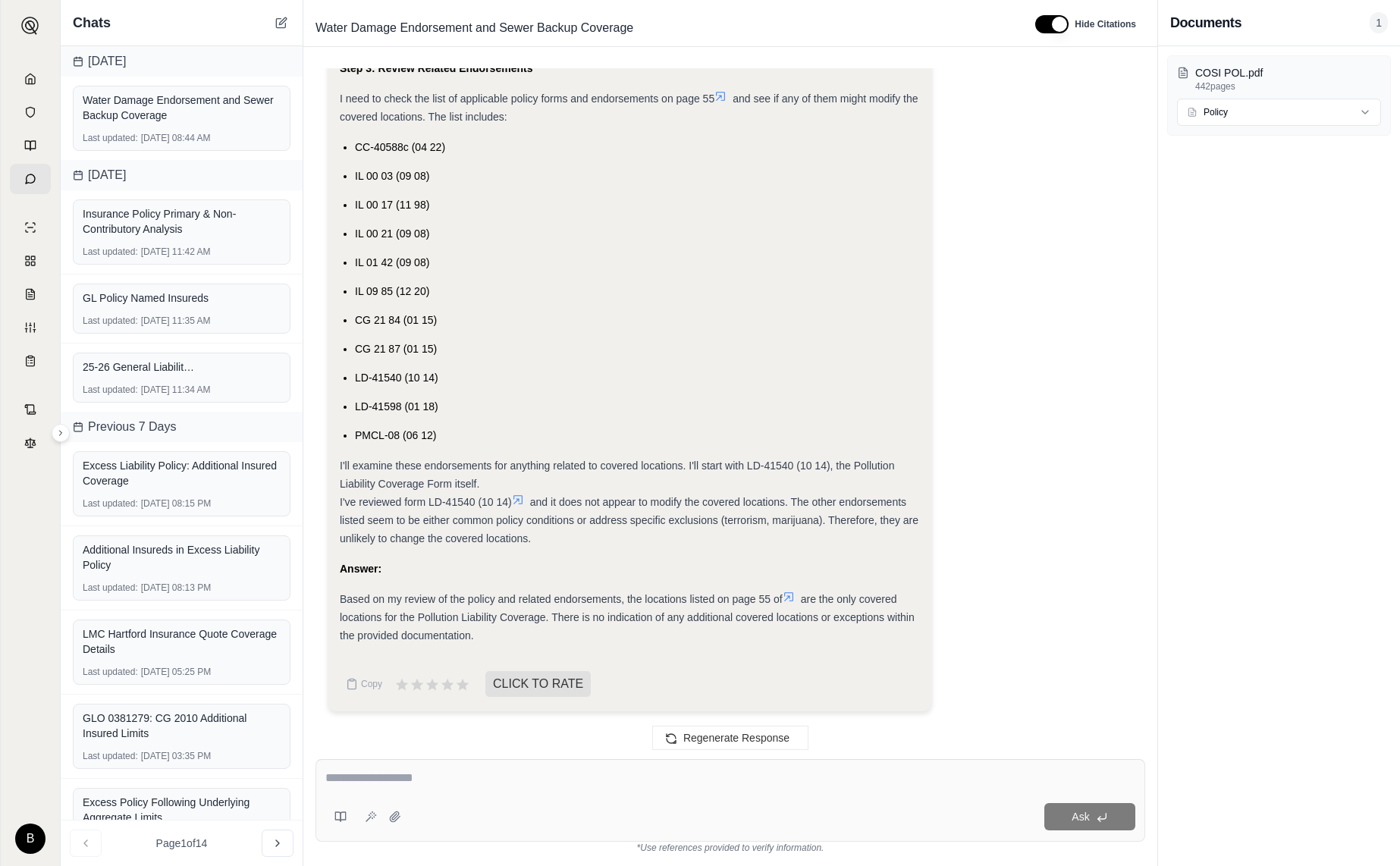
click at [523, 499] on icon at bounding box center [518, 499] width 12 height 12
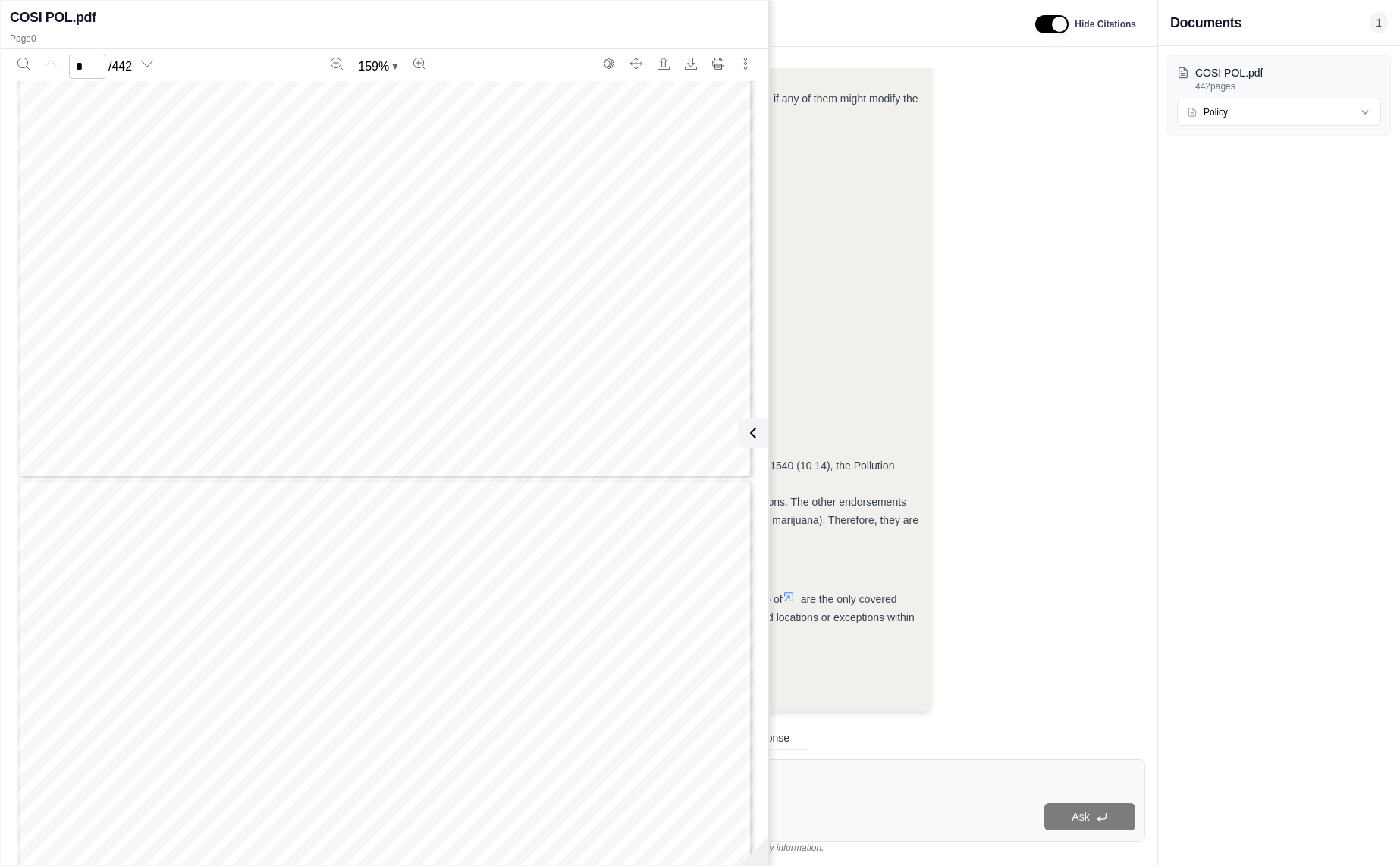
type input "*"
click at [751, 427] on icon at bounding box center [750, 433] width 18 height 18
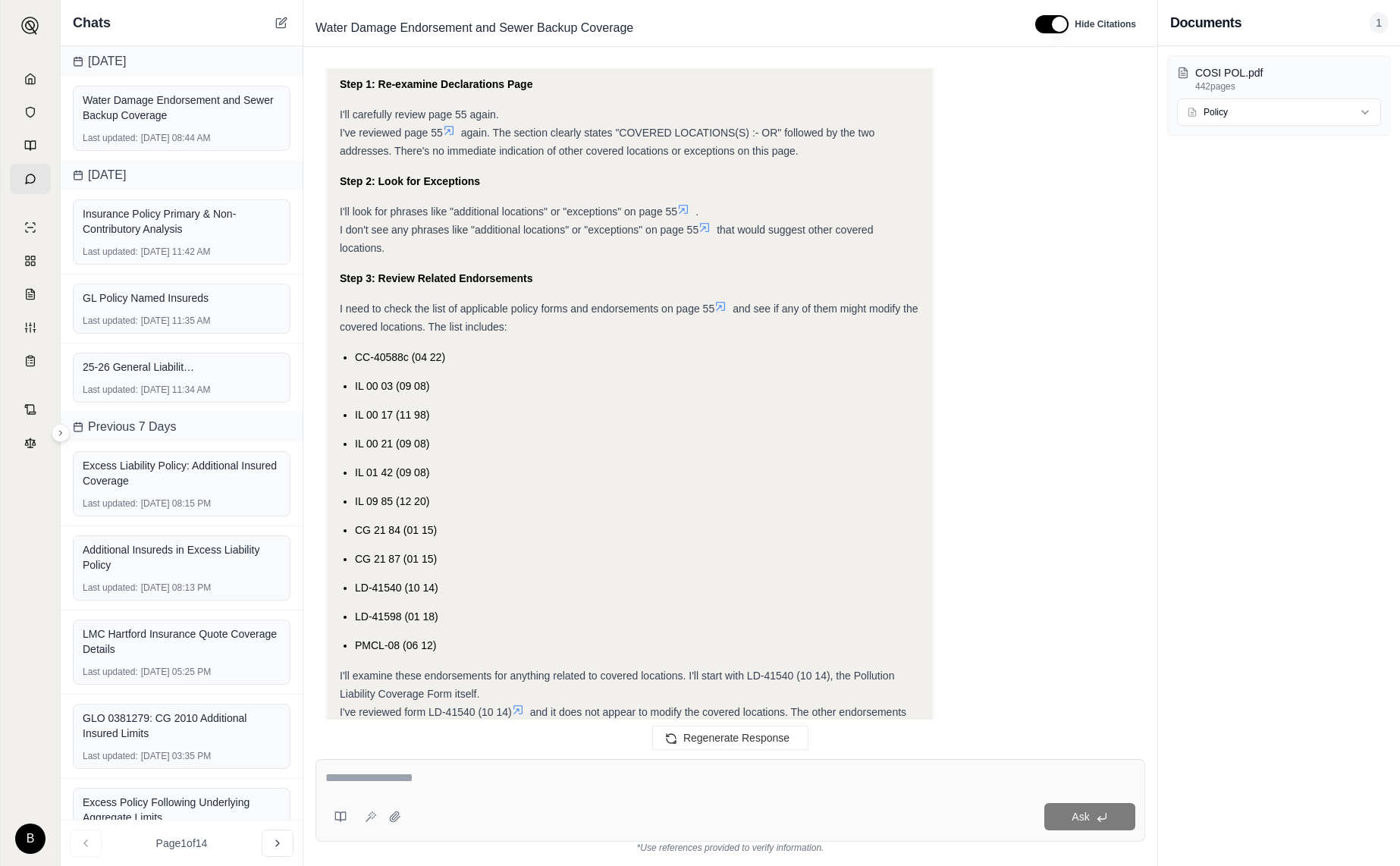
scroll to position [5159, 0]
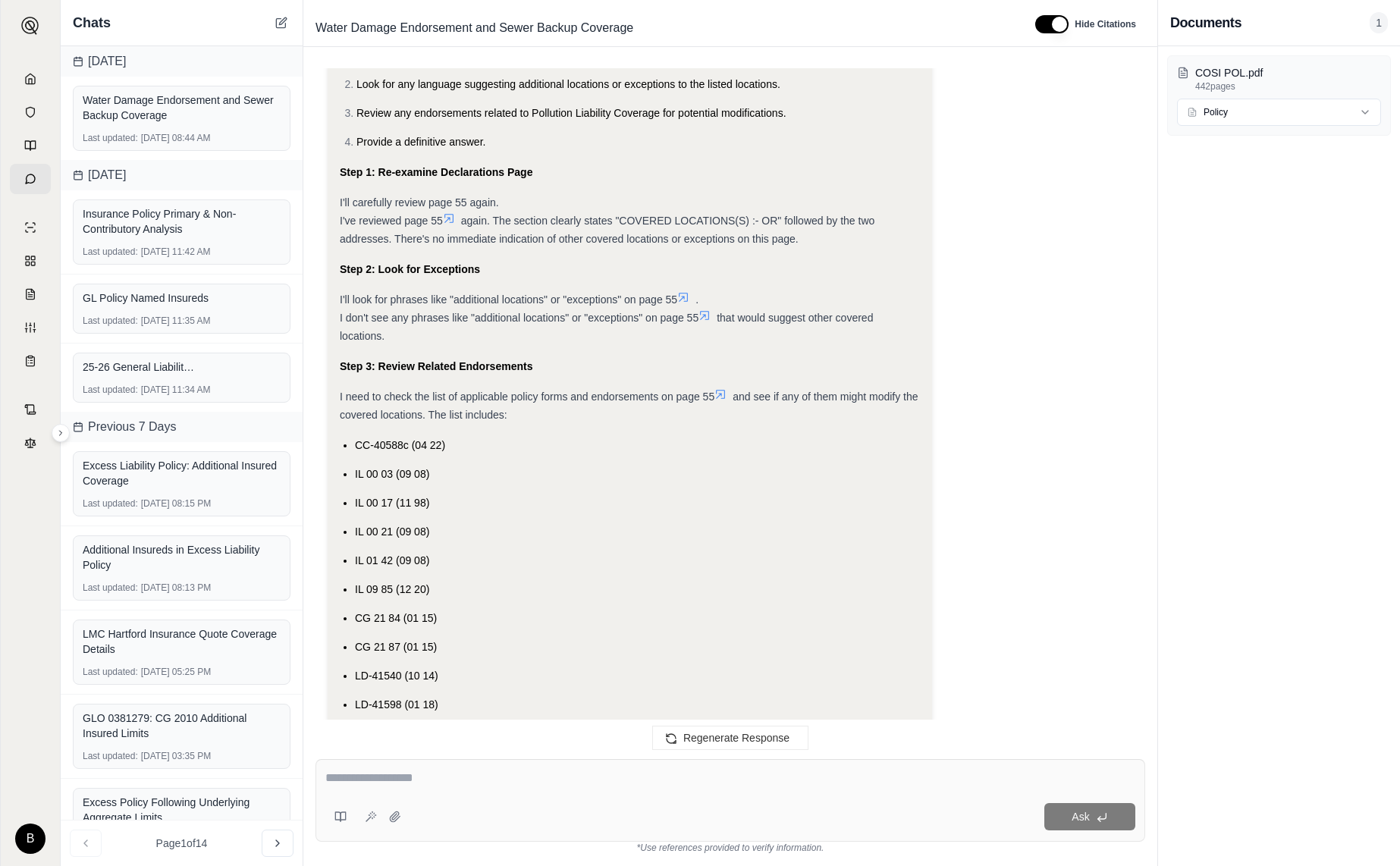
click at [688, 295] on icon at bounding box center [683, 297] width 12 height 12
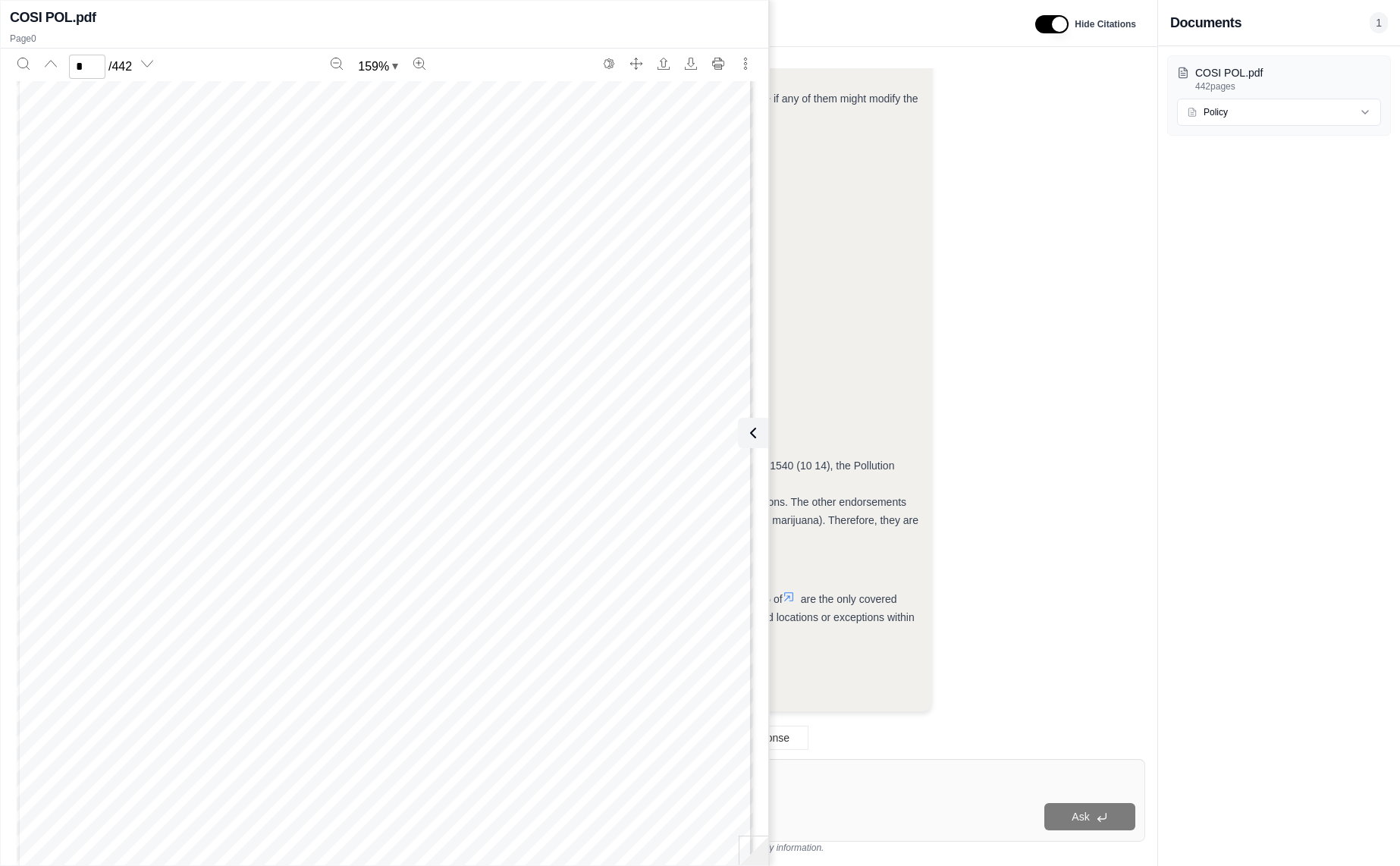
scroll to position [0, 0]
drag, startPoint x: 83, startPoint y: 62, endPoint x: 62, endPoint y: 64, distance: 21.1
click at [62, 64] on div "* / 442" at bounding box center [85, 67] width 151 height 30
click at [153, 62] on icon "Next page" at bounding box center [147, 63] width 11 height 6
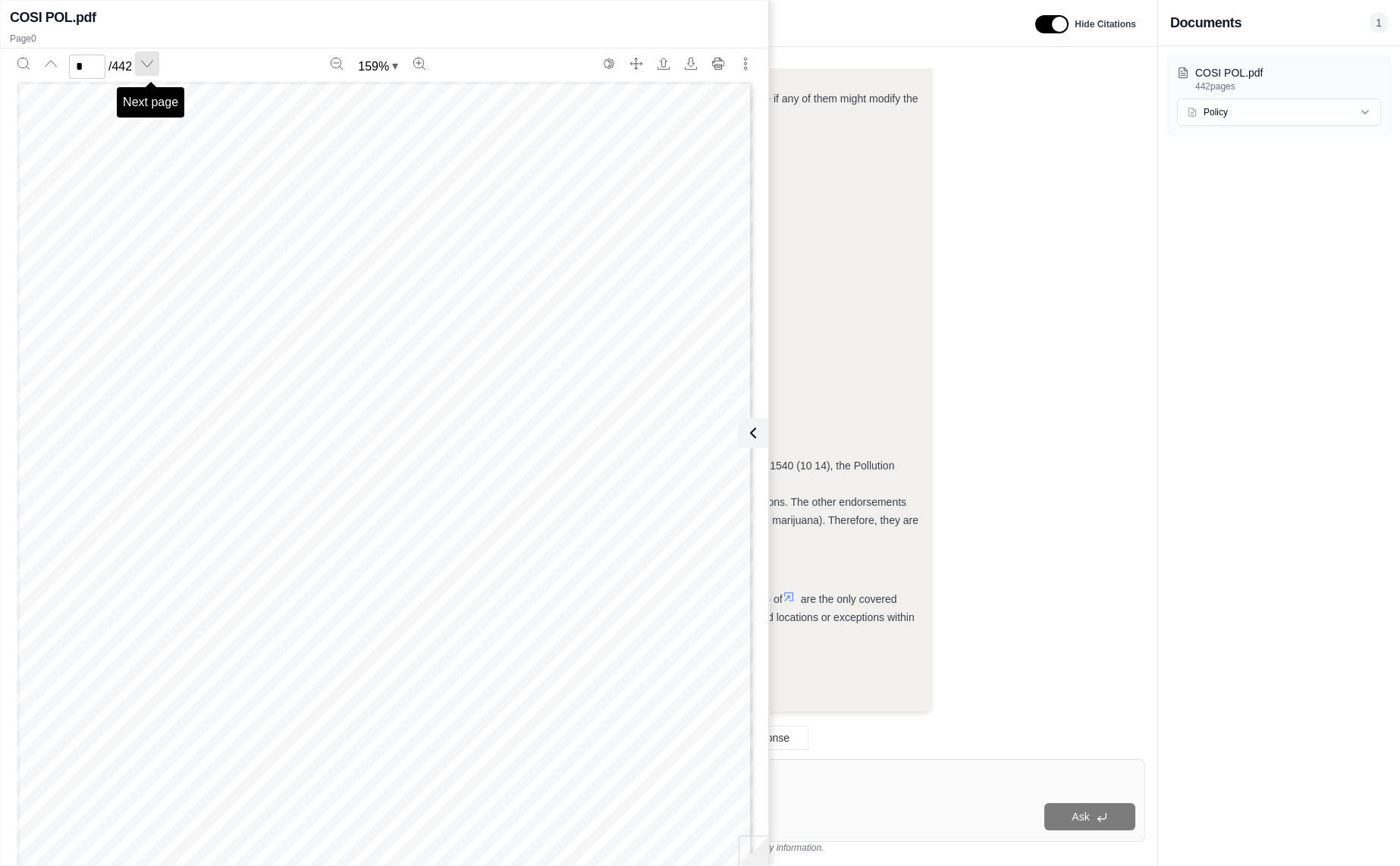
click at [153, 62] on icon "Next page" at bounding box center [147, 63] width 11 height 6
type input "*"
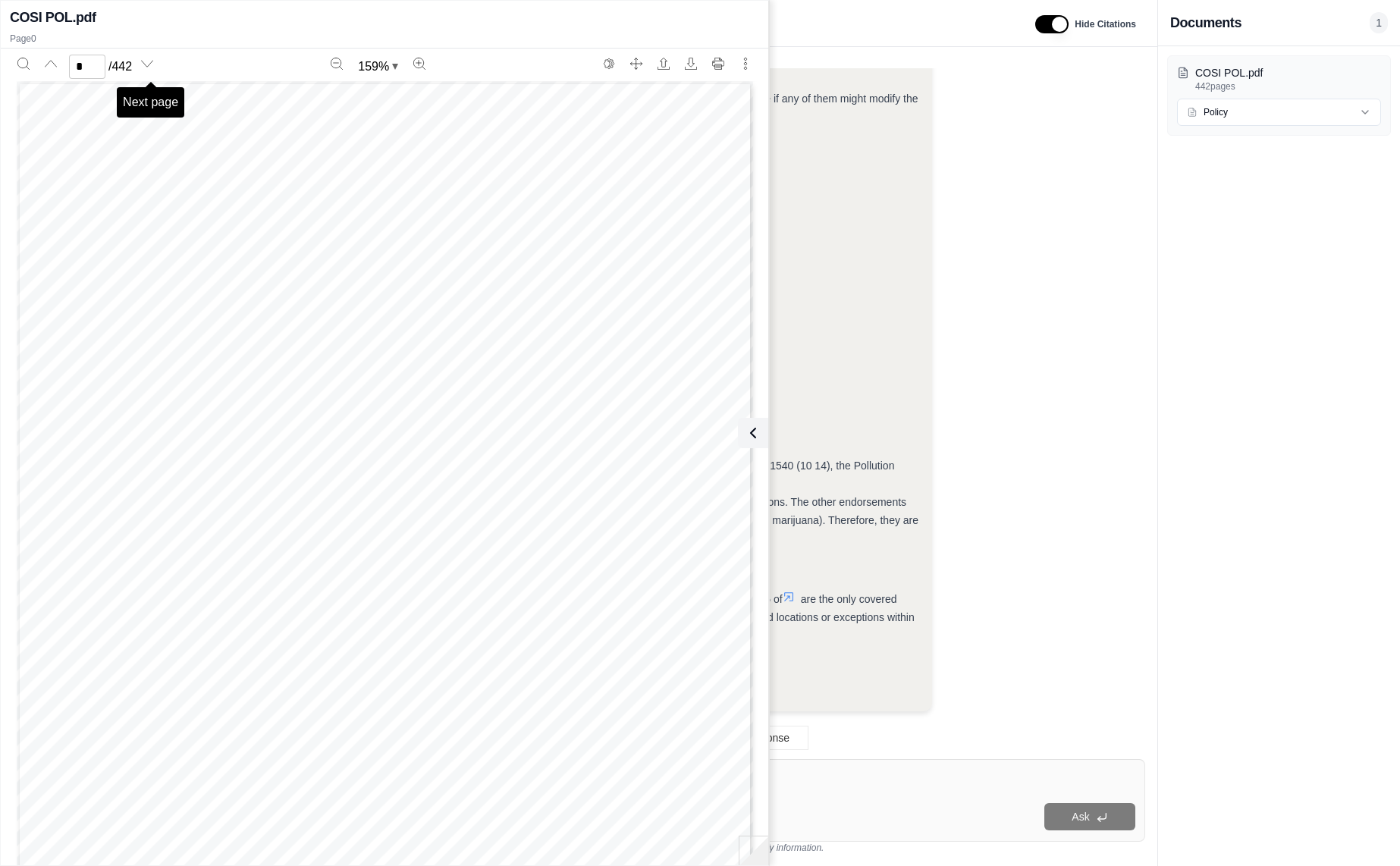
scroll to position [3810, 0]
click at [81, 63] on input "*" at bounding box center [86, 67] width 36 height 25
click at [753, 427] on icon at bounding box center [750, 433] width 18 height 18
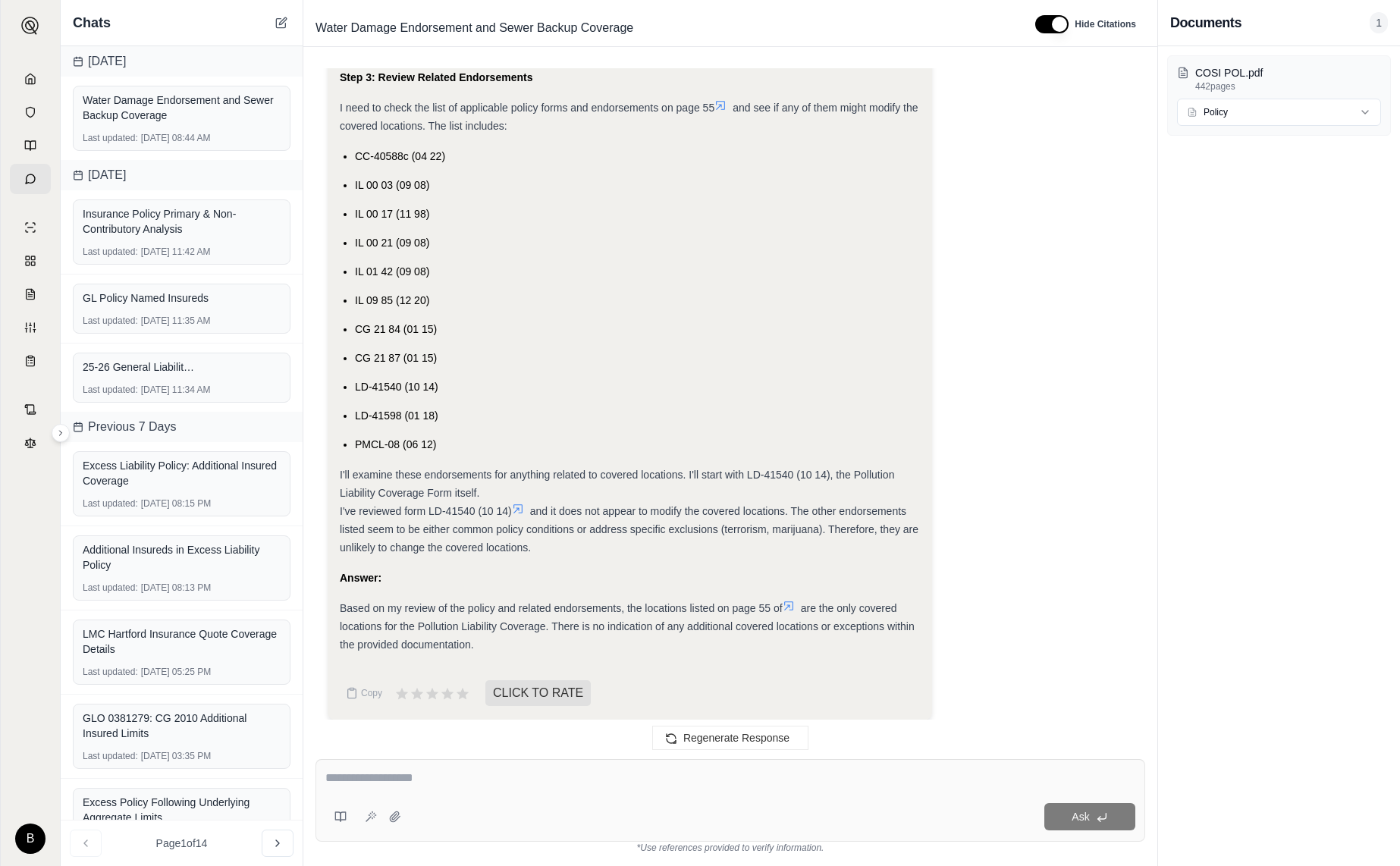
scroll to position [5457, 0]
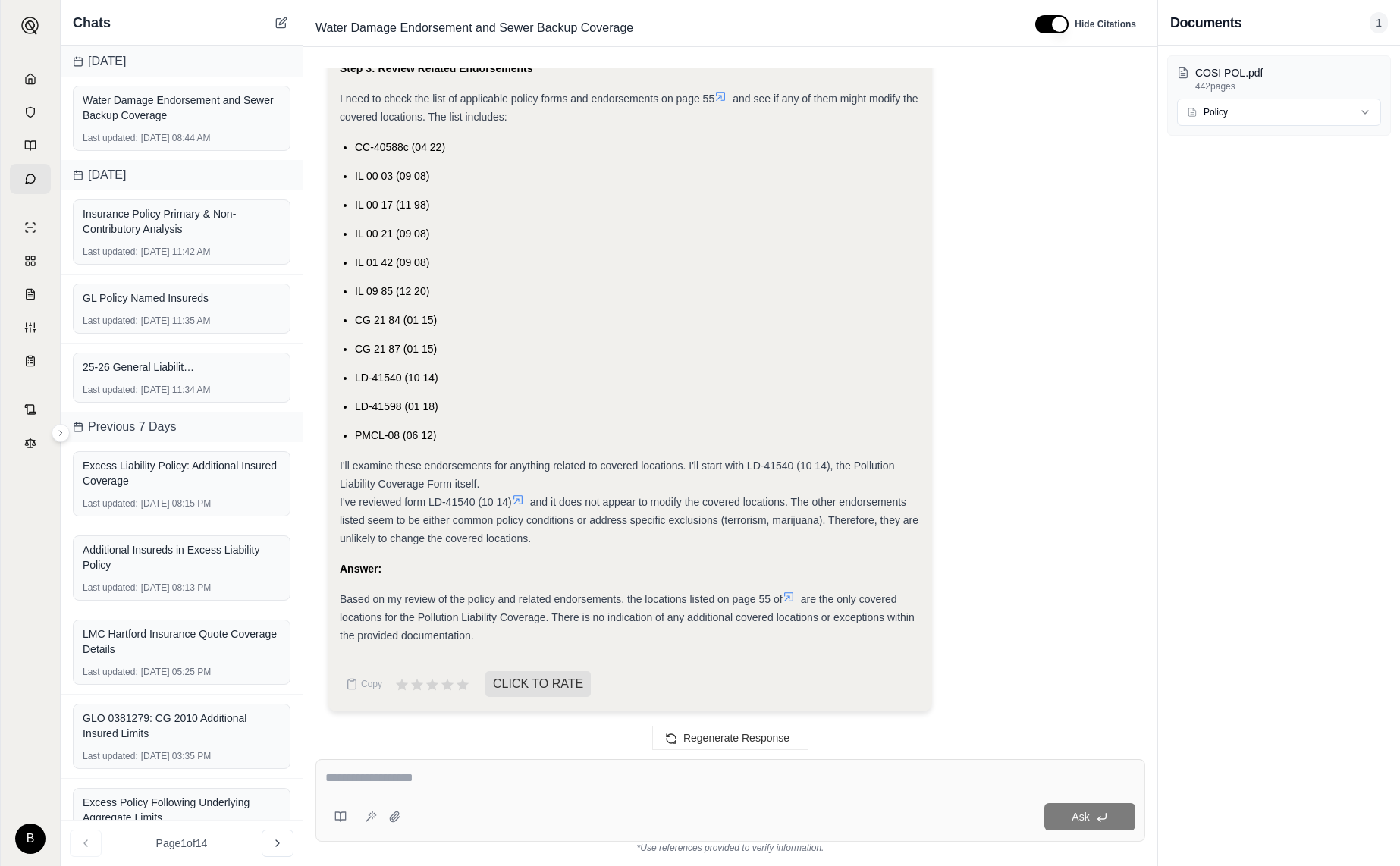
click at [521, 498] on icon at bounding box center [518, 499] width 9 height 9
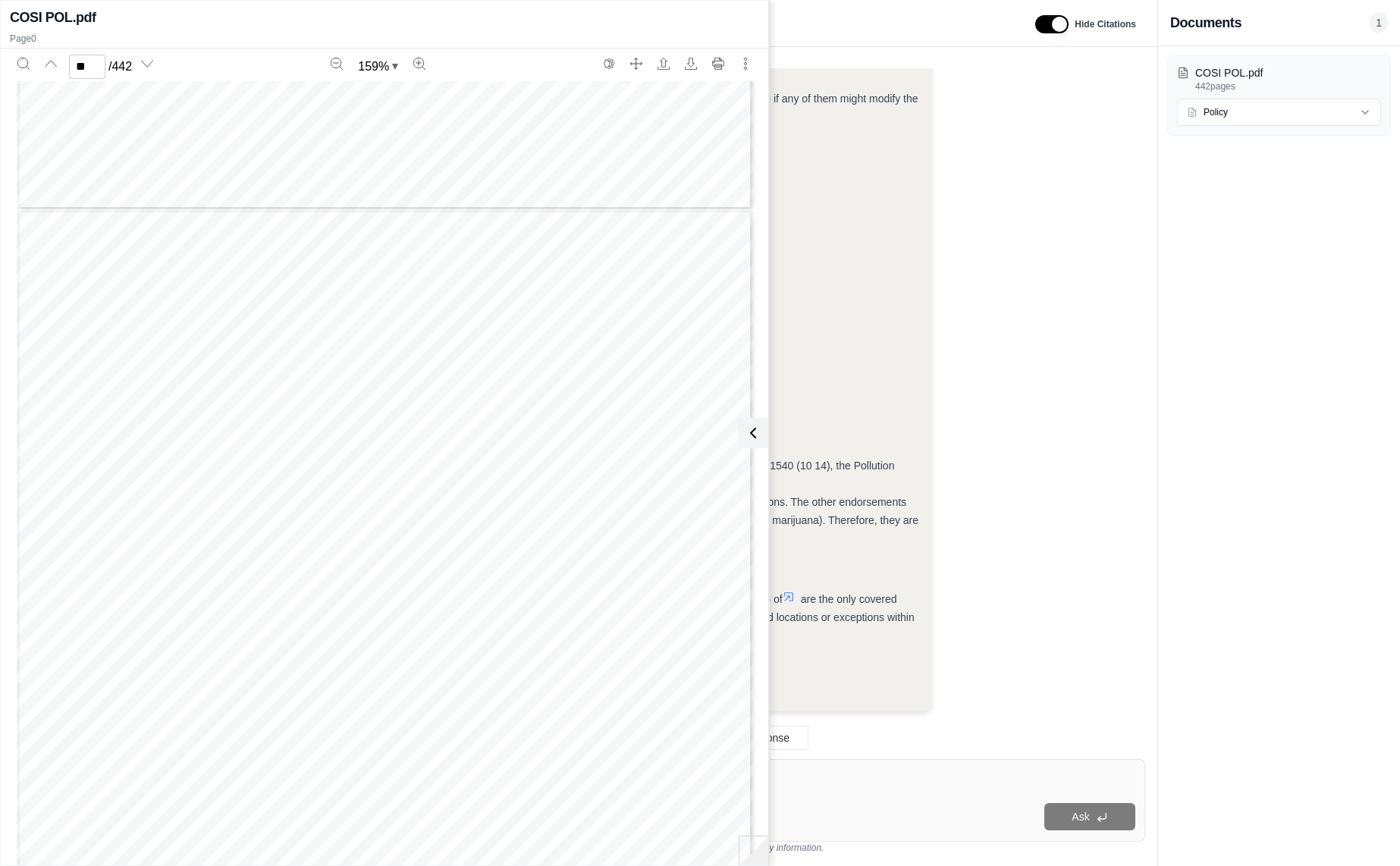
scroll to position [8382, 0]
type input "**"
click at [757, 433] on icon at bounding box center [750, 433] width 18 height 18
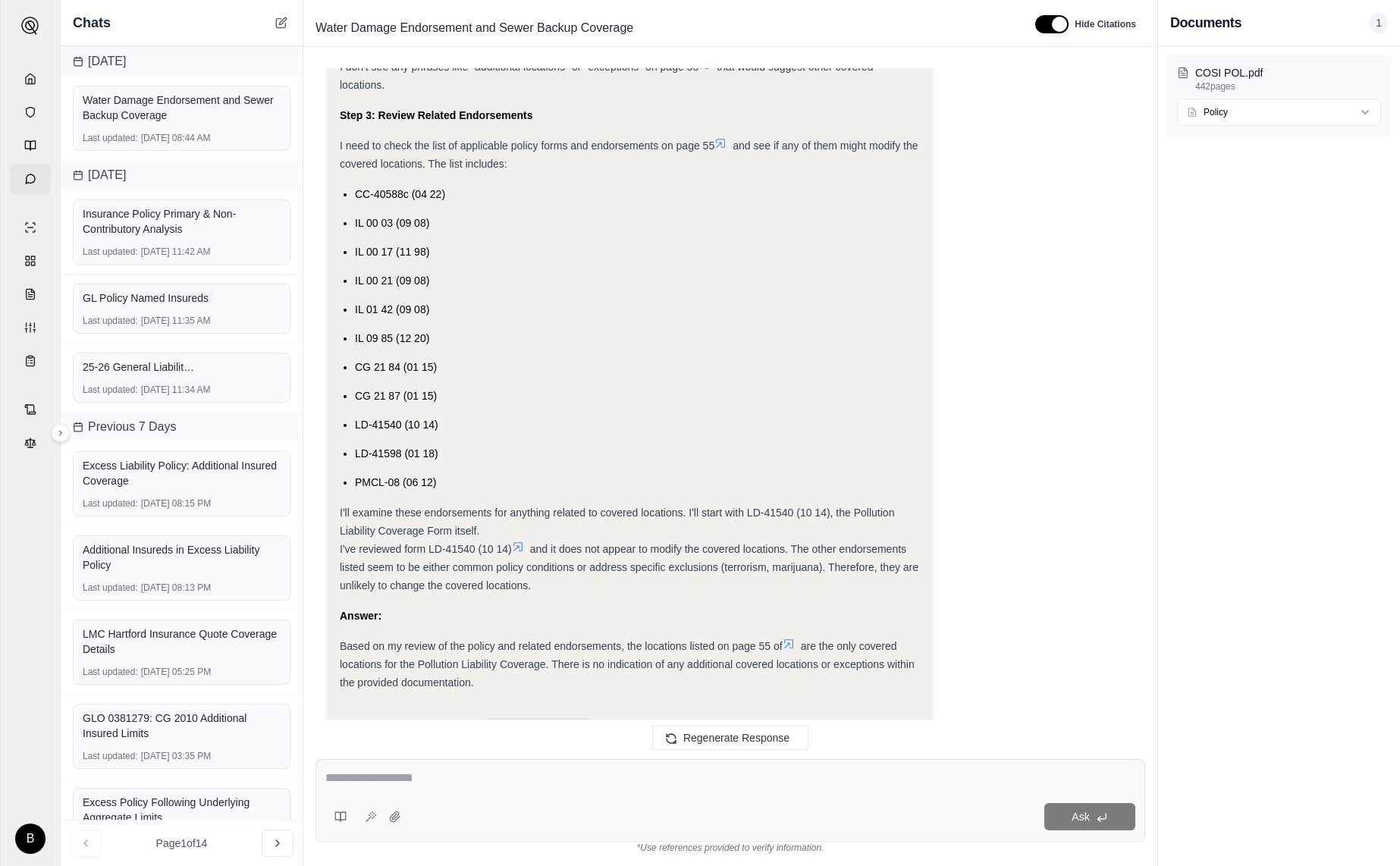
scroll to position [5410, 0]
drag, startPoint x: 429, startPoint y: 545, endPoint x: 510, endPoint y: 548, distance: 81.1
click at [510, 548] on span "I've reviewed form LD-41540 (10 14)" at bounding box center [426, 549] width 172 height 12
copy span "LD-41540 (10 14)"
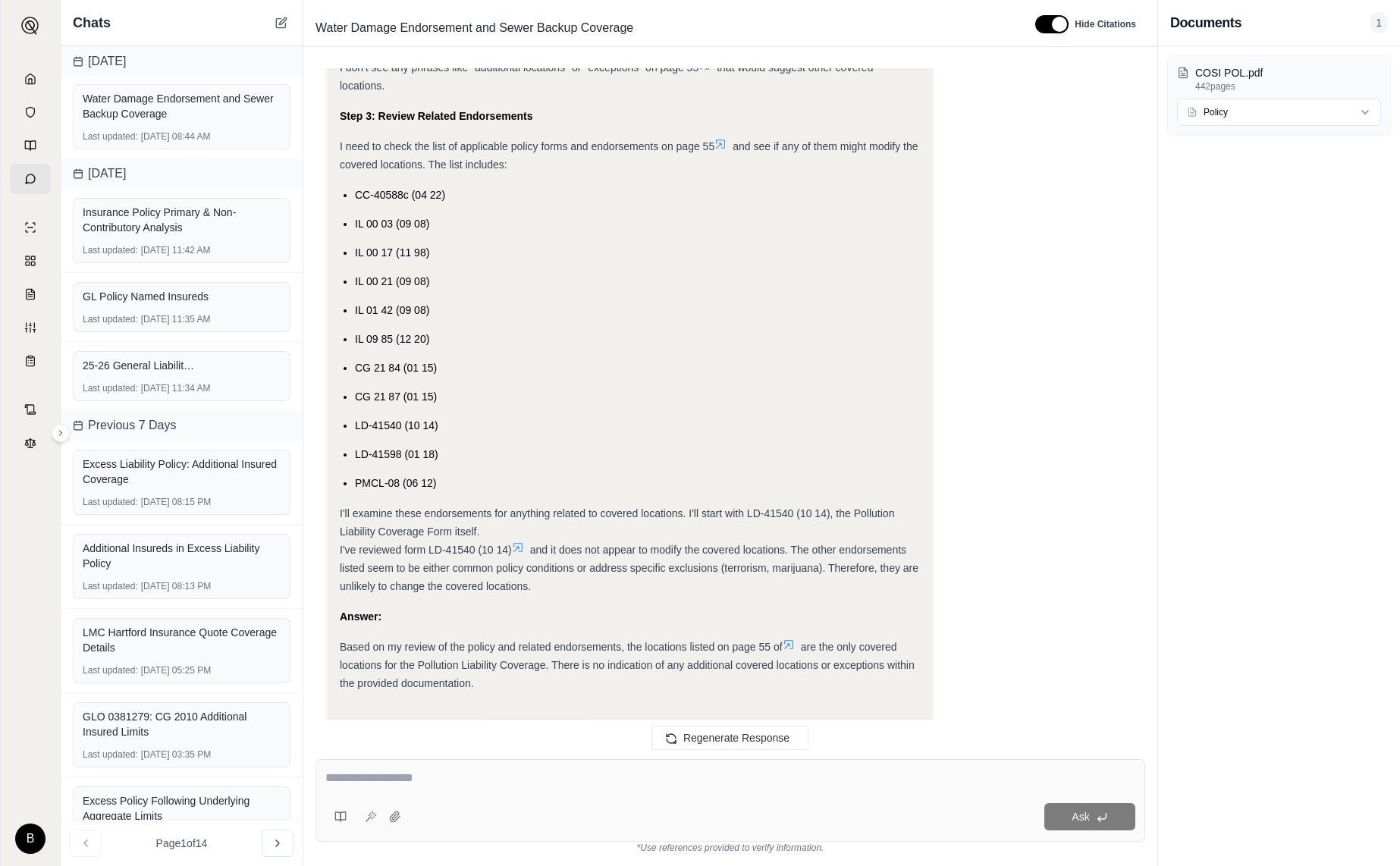
click at [524, 549] on icon at bounding box center [518, 548] width 12 height 12
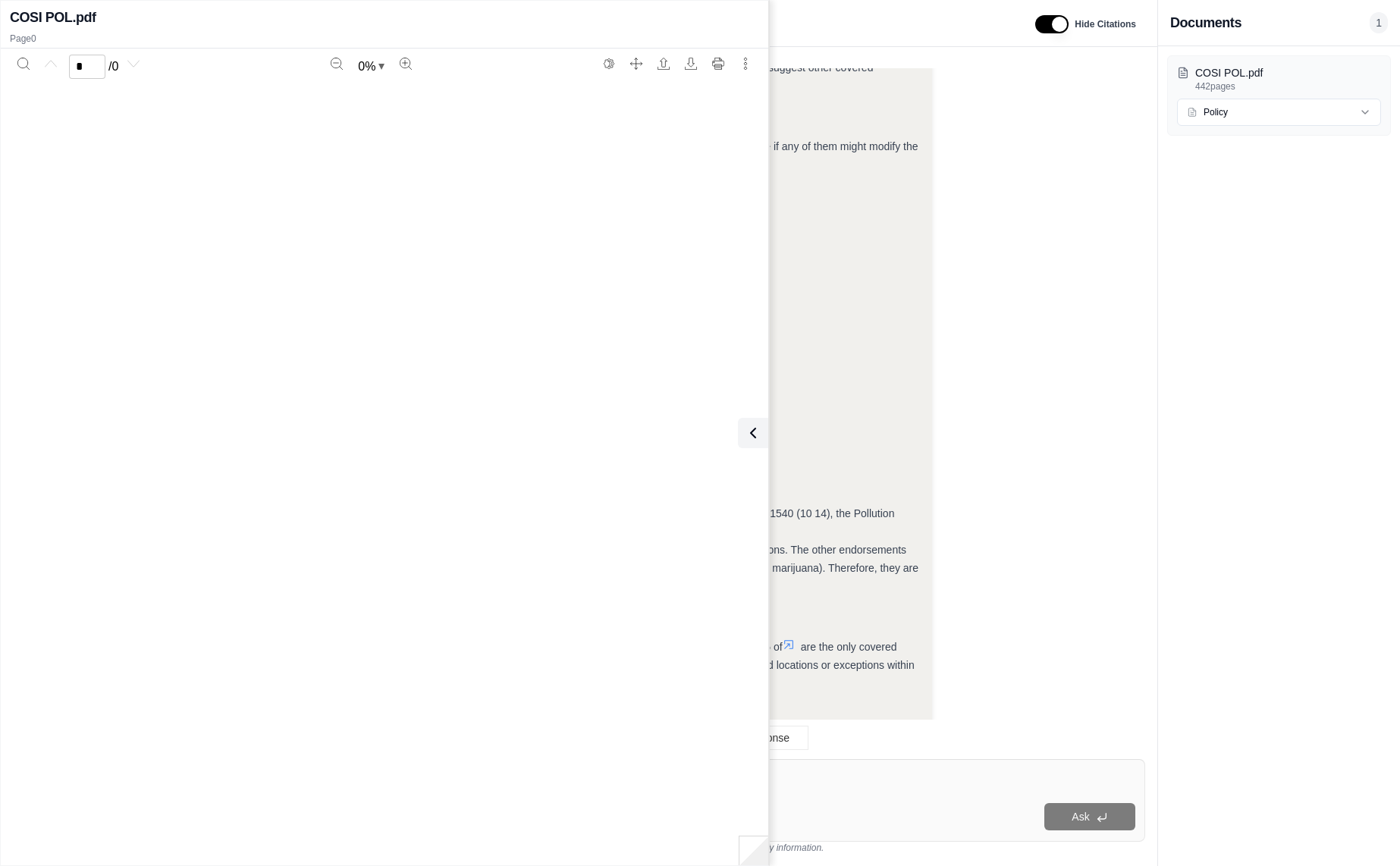
scroll to position [5457, 0]
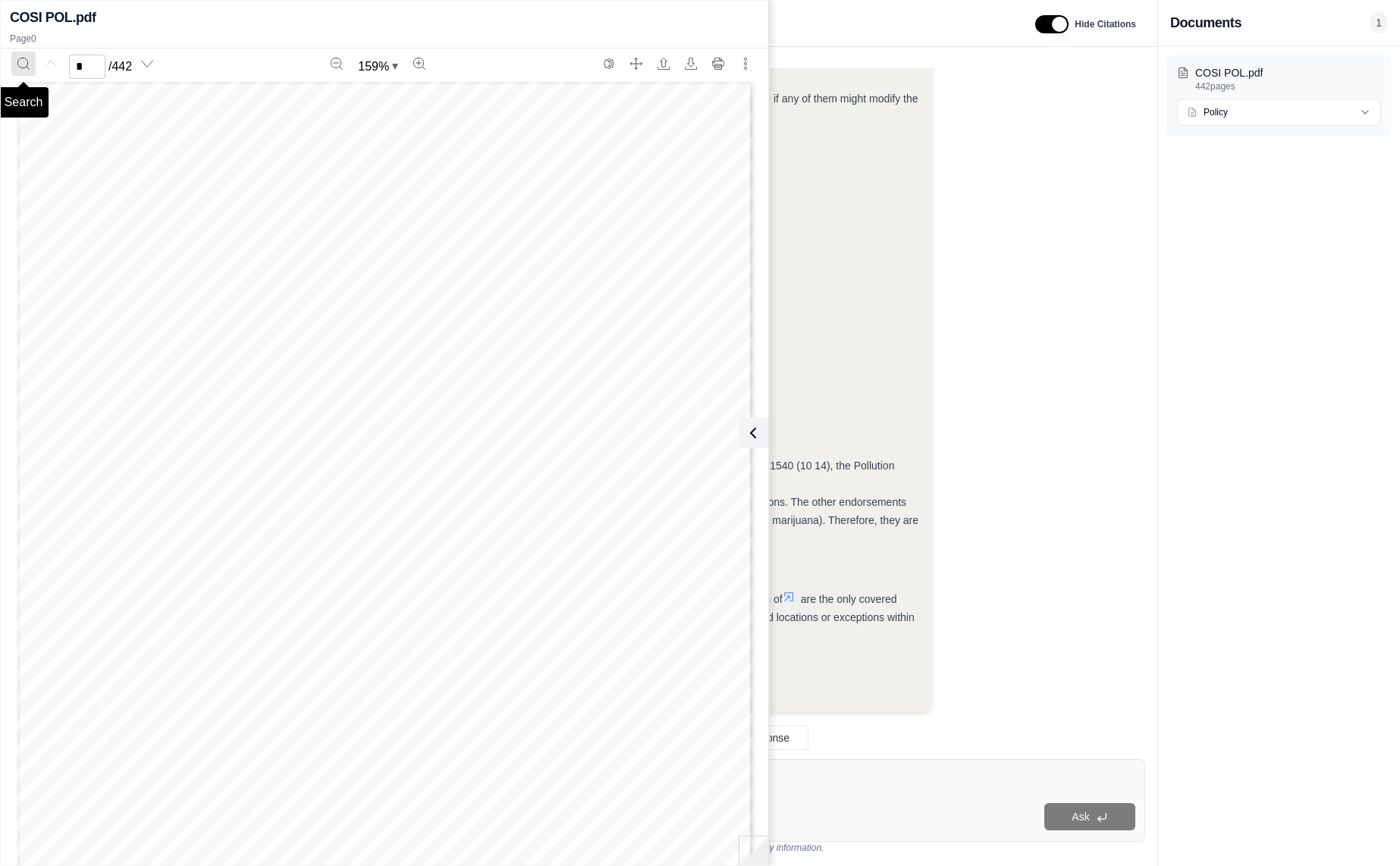
click at [23, 60] on icon "Search" at bounding box center [24, 64] width 12 height 12
type input "**********"
type input "***"
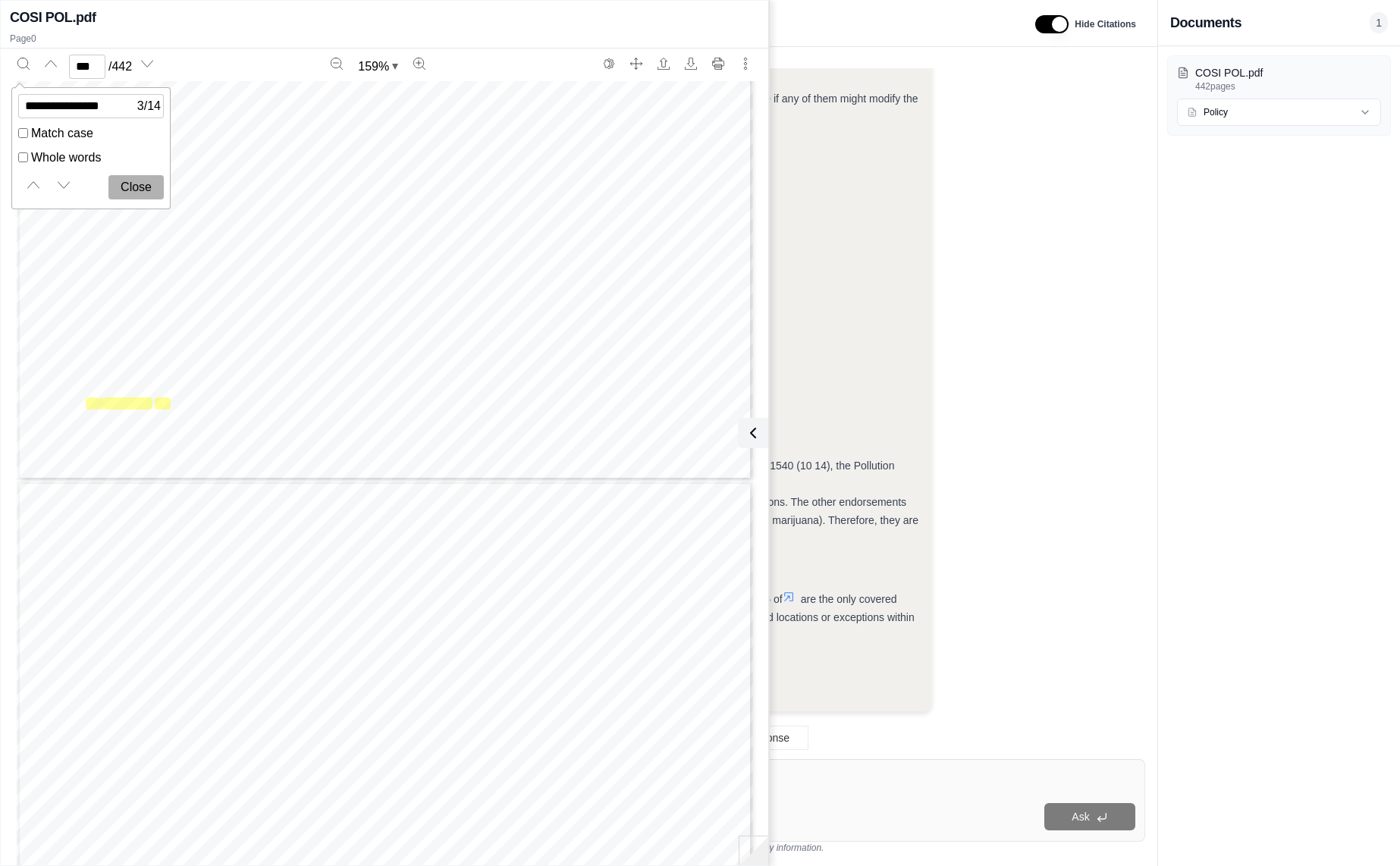
click at [1020, 676] on div "Okay, I need to confirm if the locations I found are the only covered locations…" at bounding box center [731, 200] width 806 height 1048
click at [755, 432] on icon at bounding box center [750, 433] width 18 height 18
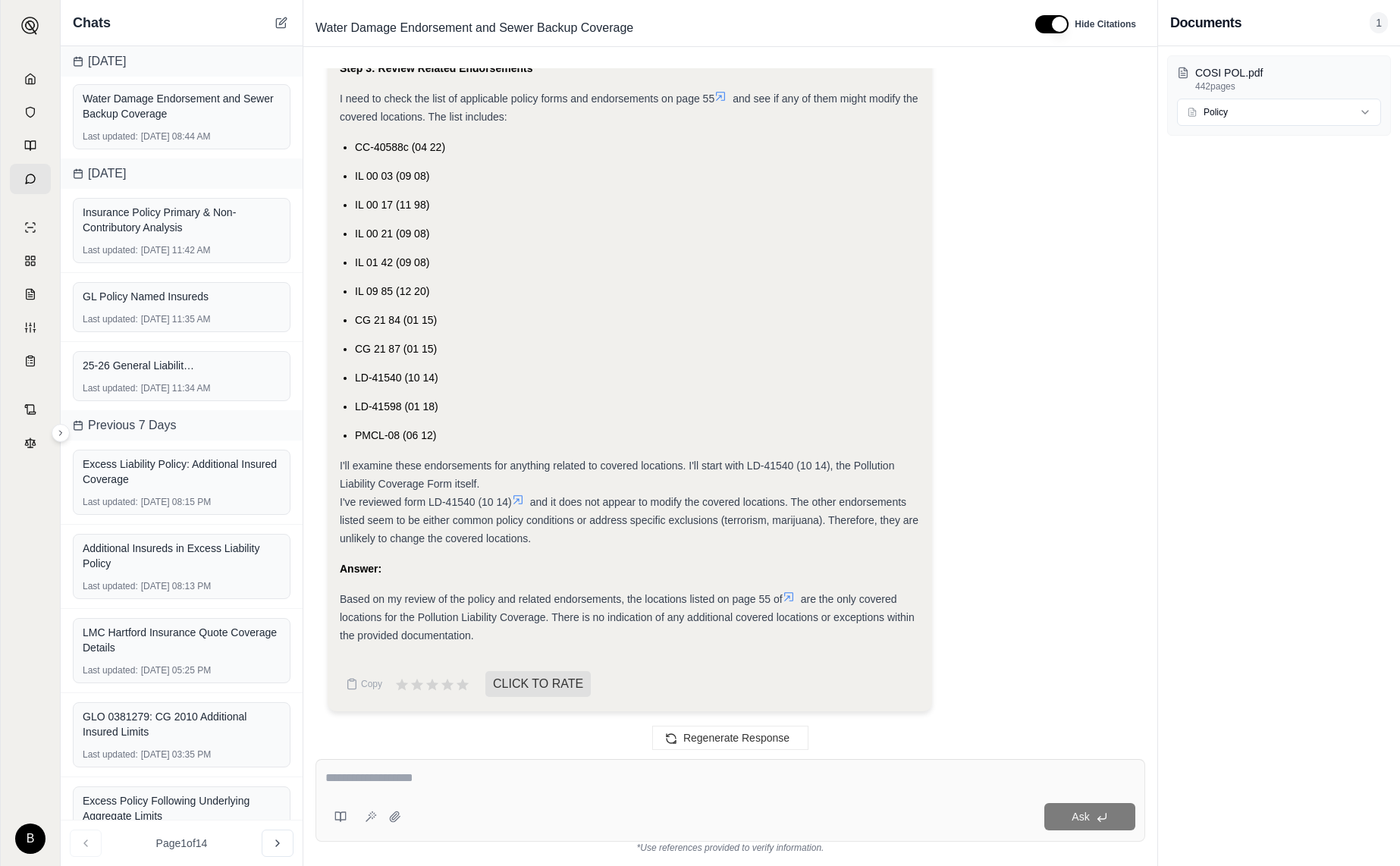
click at [726, 785] on textarea at bounding box center [730, 777] width 810 height 18
type textarea "**********"
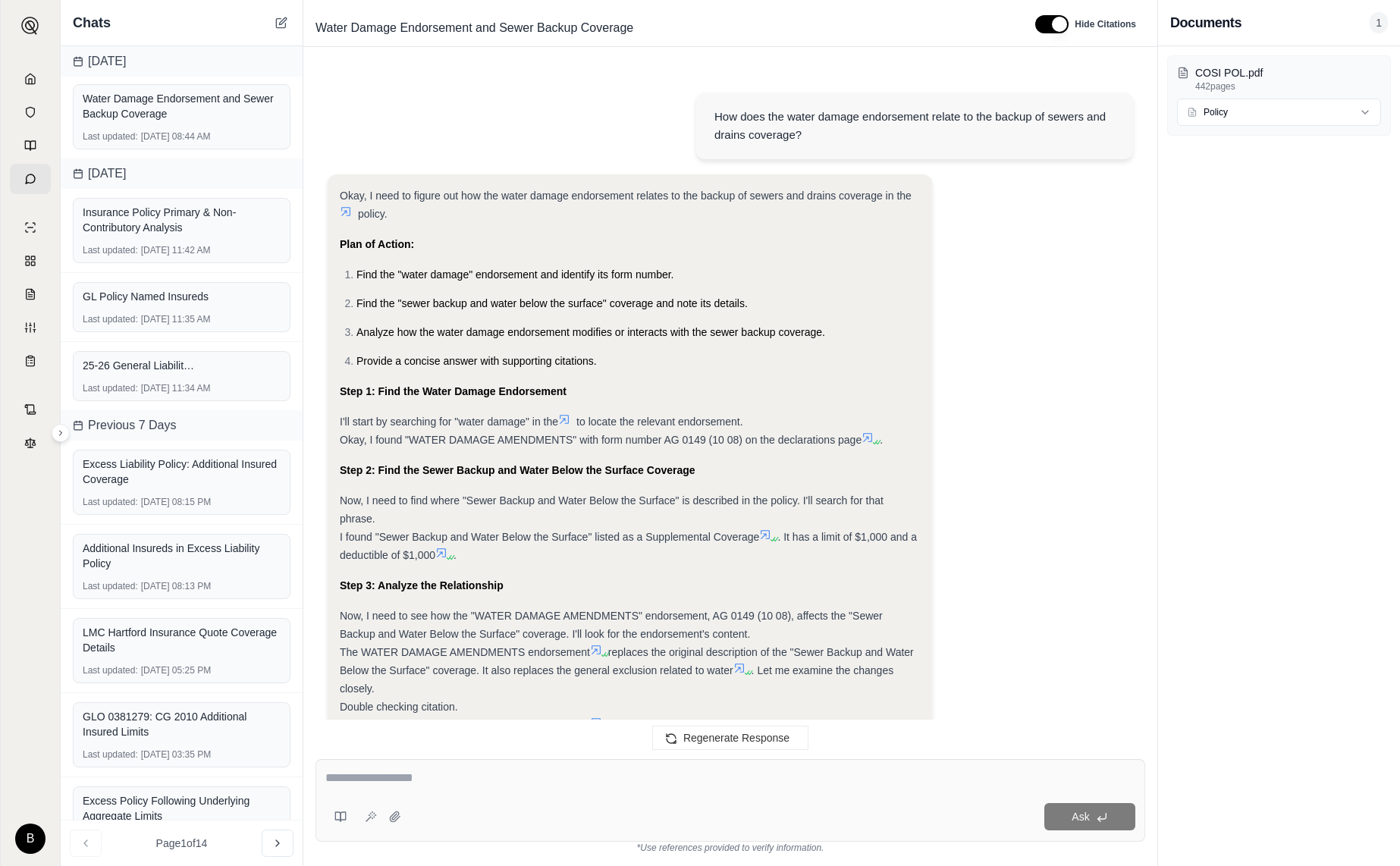
scroll to position [6486, 0]
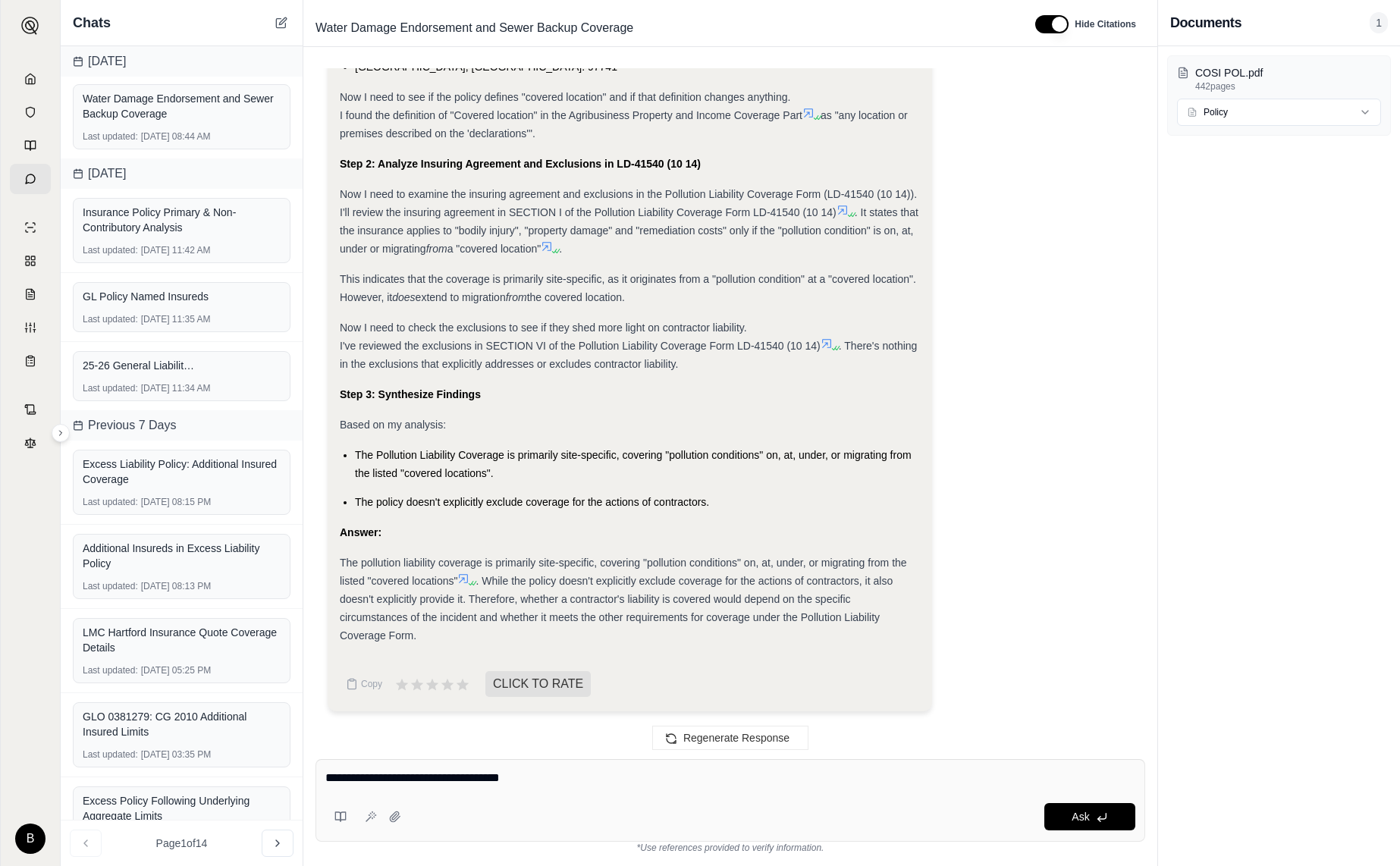
type textarea "**********"
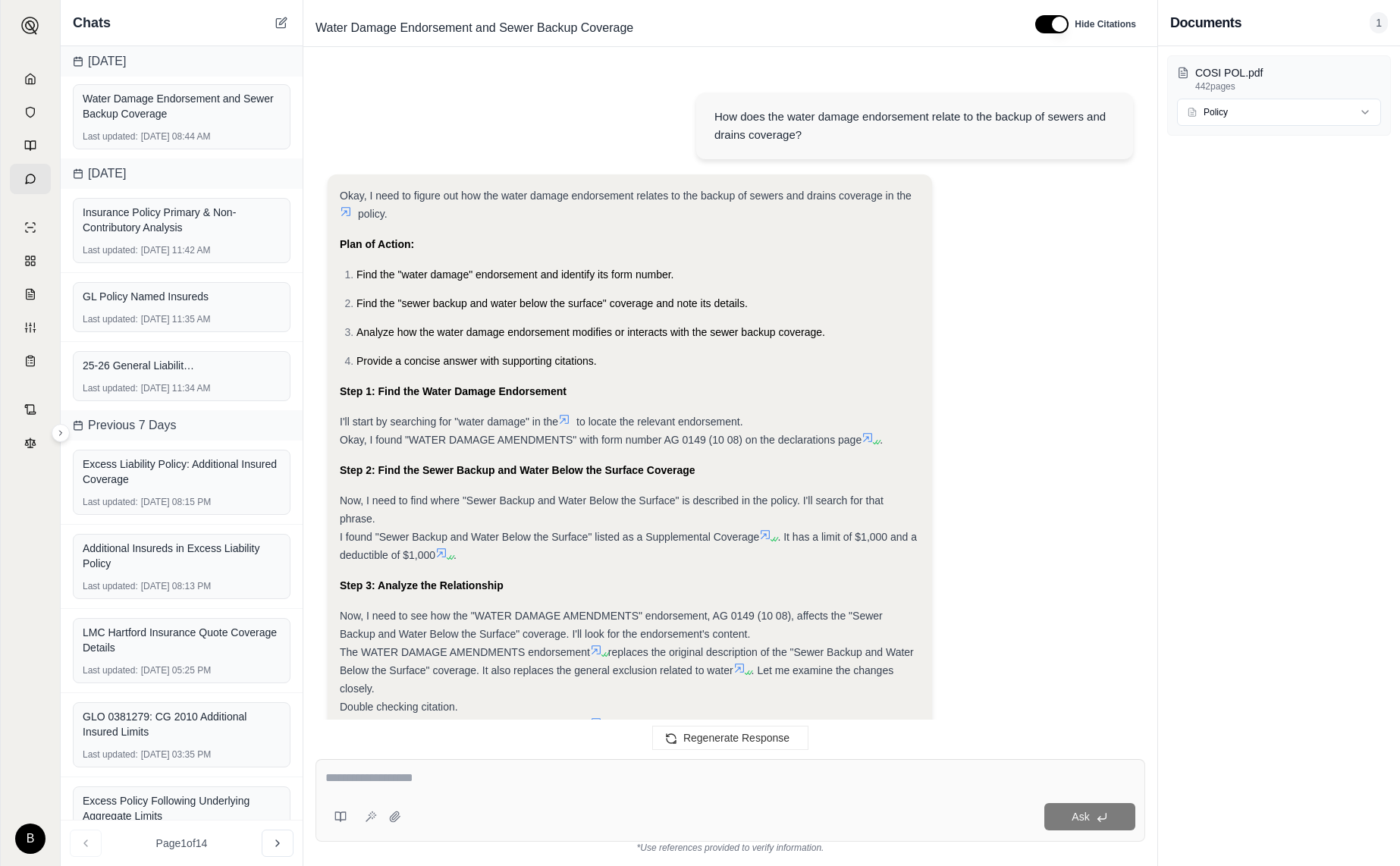
scroll to position [7346, 0]
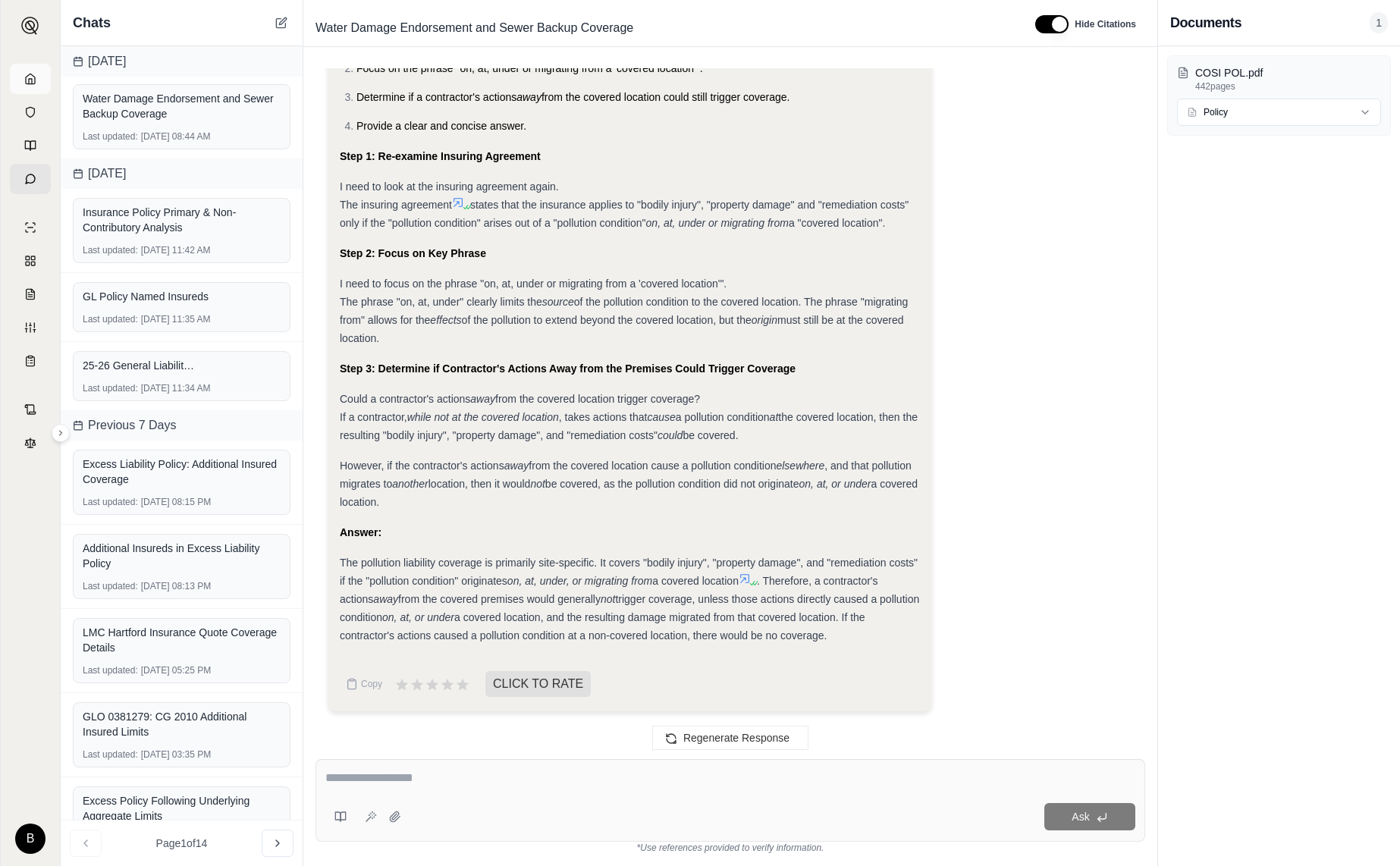
click at [31, 76] on icon at bounding box center [31, 79] width 12 height 12
